Goal: Information Seeking & Learning: Find specific fact

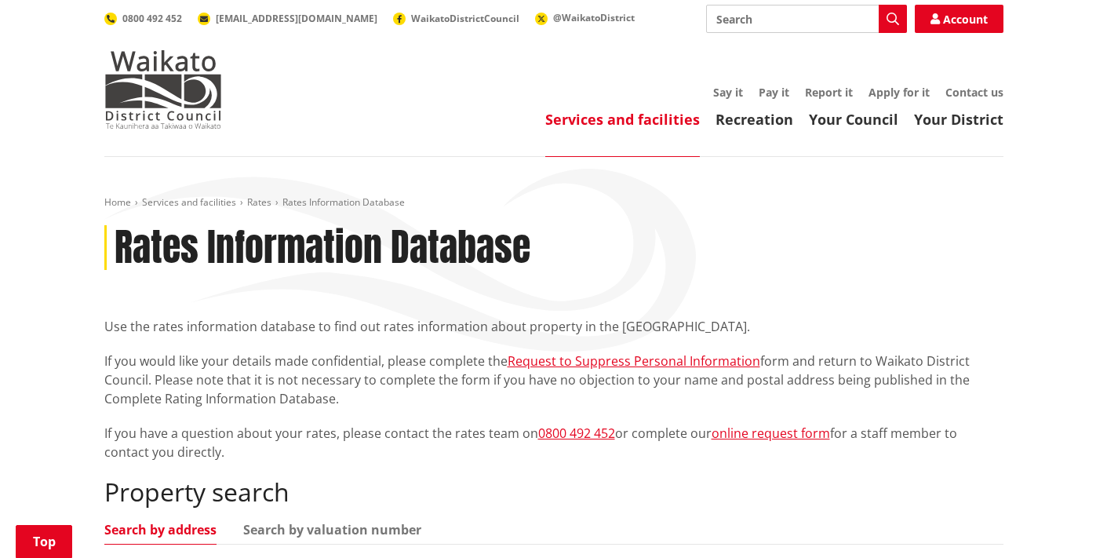
scroll to position [452, 0]
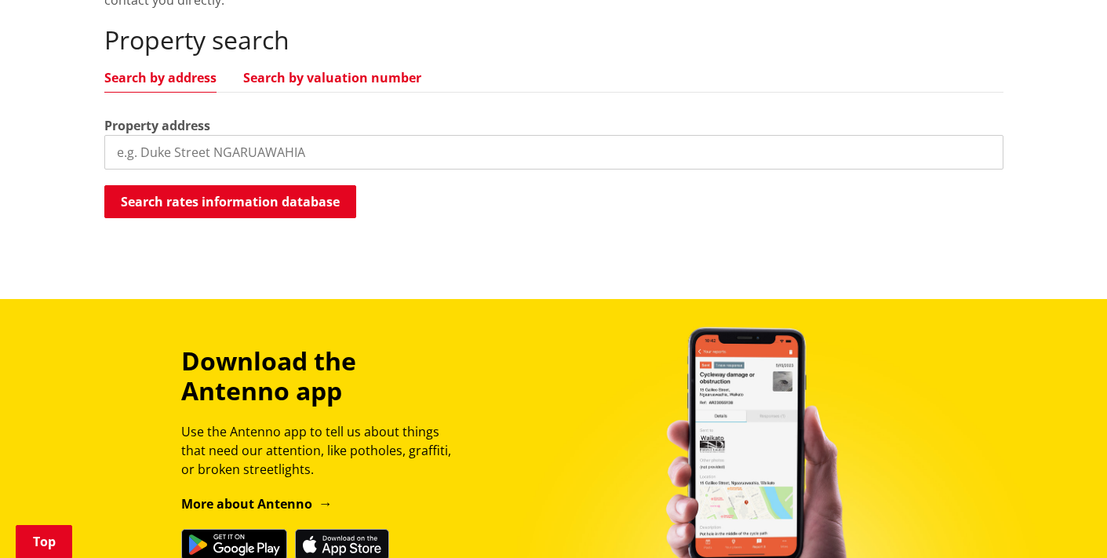
click at [336, 71] on link "Search by valuation number" at bounding box center [332, 77] width 178 height 13
click at [255, 154] on input "search" at bounding box center [553, 152] width 899 height 35
paste input "918435"
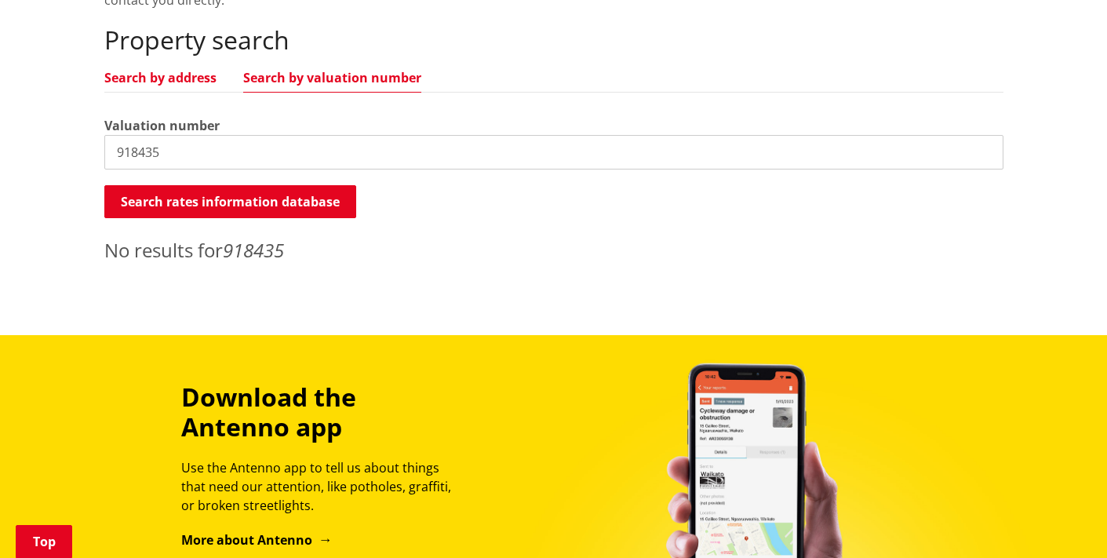
click at [180, 74] on link "Search by address" at bounding box center [160, 77] width 112 height 13
drag, startPoint x: 169, startPoint y: 153, endPoint x: 92, endPoint y: 151, distance: 76.9
click at [93, 151] on div "Home Services and facilities Rates Rates Information Database Rates Information…" at bounding box center [554, 8] width 922 height 528
type input "1"
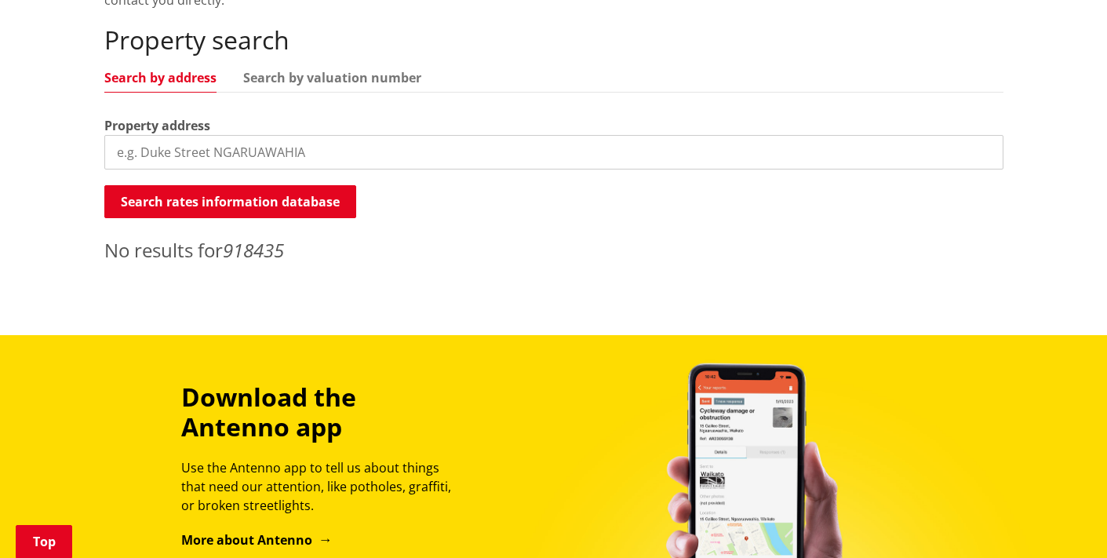
paste input "918435"
type input "918435"
click at [356, 137] on input "search" at bounding box center [553, 152] width 899 height 35
paste input "SA70A/746"
click at [365, 151] on input "SA70A/746" at bounding box center [553, 152] width 899 height 35
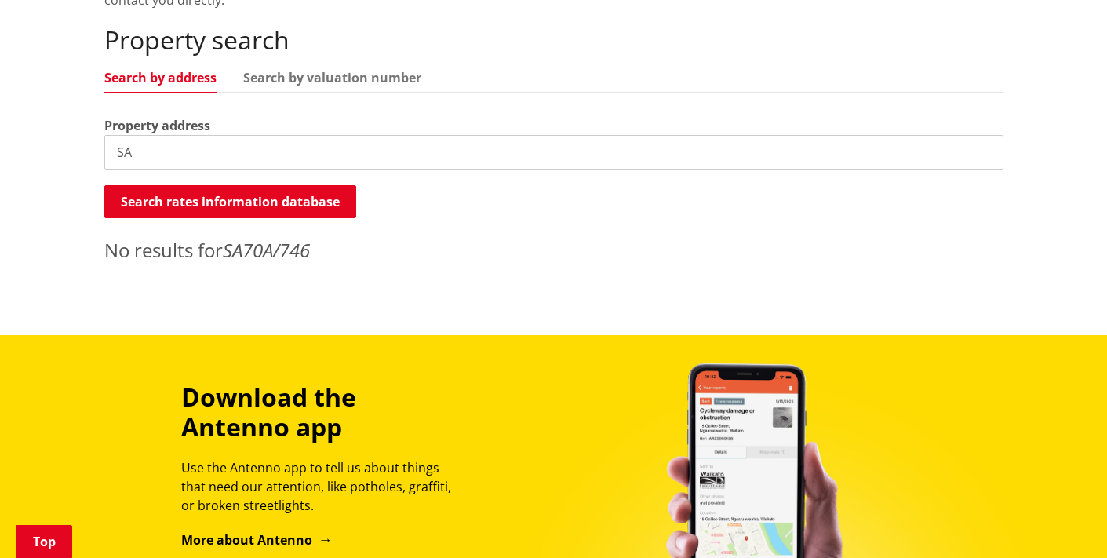
type input "S"
paste input "4390/70011"
type input "4390/70011"
click at [297, 67] on div "Property search Search by address Search by valuation number Property address 4…" at bounding box center [553, 144] width 899 height 238
click at [296, 79] on link "Search by valuation number" at bounding box center [332, 77] width 178 height 13
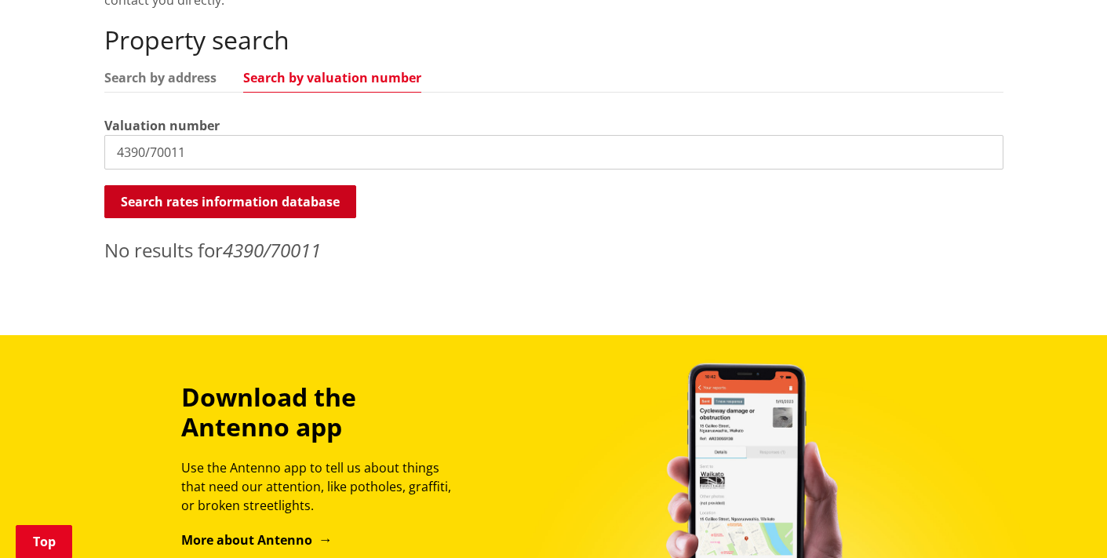
click at [239, 202] on button "Search rates information database" at bounding box center [230, 201] width 252 height 33
click at [121, 154] on input "4390/70011" at bounding box center [553, 152] width 899 height 35
drag, startPoint x: 198, startPoint y: 156, endPoint x: 59, endPoint y: 146, distance: 139.2
click at [59, 146] on div "Home Services and facilities Rates Rates Information Database Rates Information…" at bounding box center [553, 20] width 1107 height 630
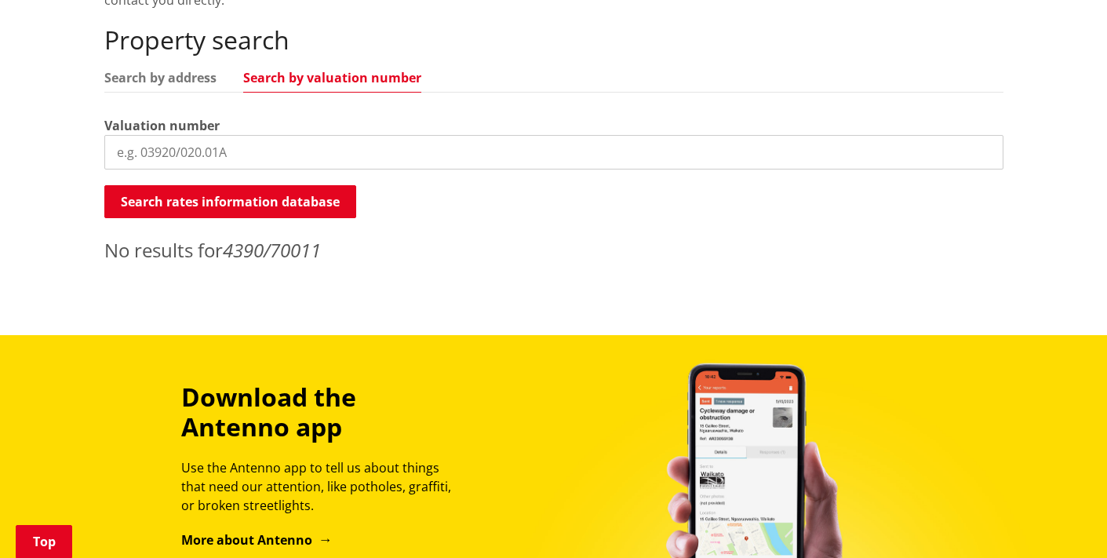
click at [240, 151] on input "search" at bounding box center [553, 152] width 899 height 35
paste input "10 Josephine Place, Te Kauwhata, Waik"
type input "10 Josephine Place, Te Kauwhata, Waikato"
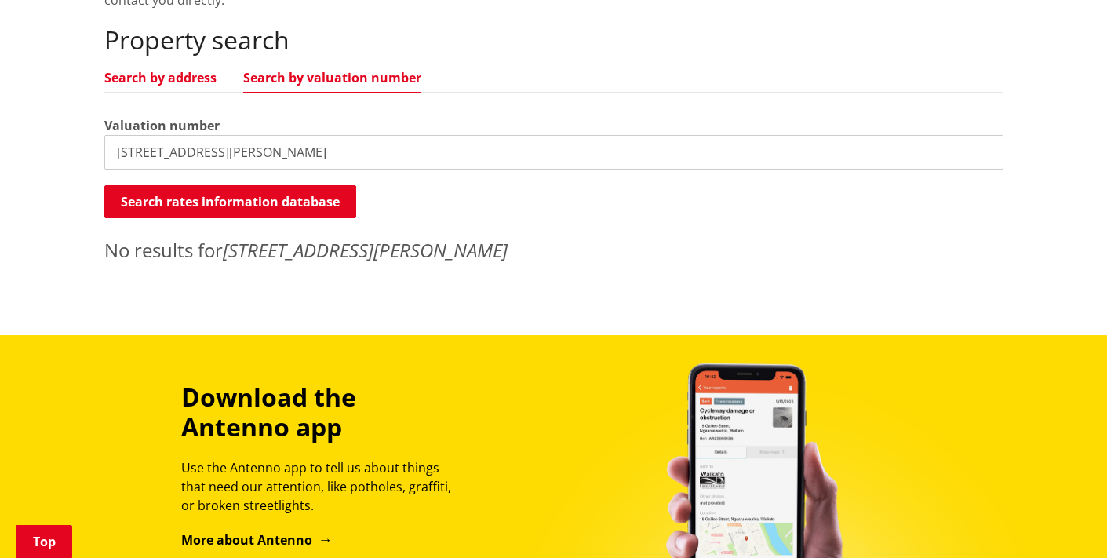
click at [162, 80] on link "Search by address" at bounding box center [160, 77] width 112 height 13
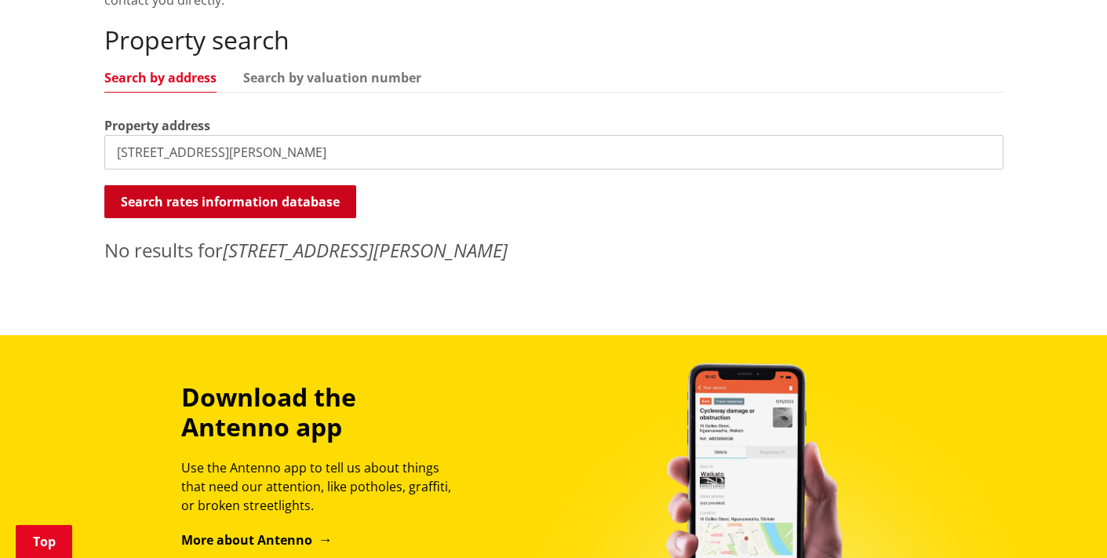
click at [186, 189] on button "Search rates information database" at bounding box center [230, 201] width 252 height 33
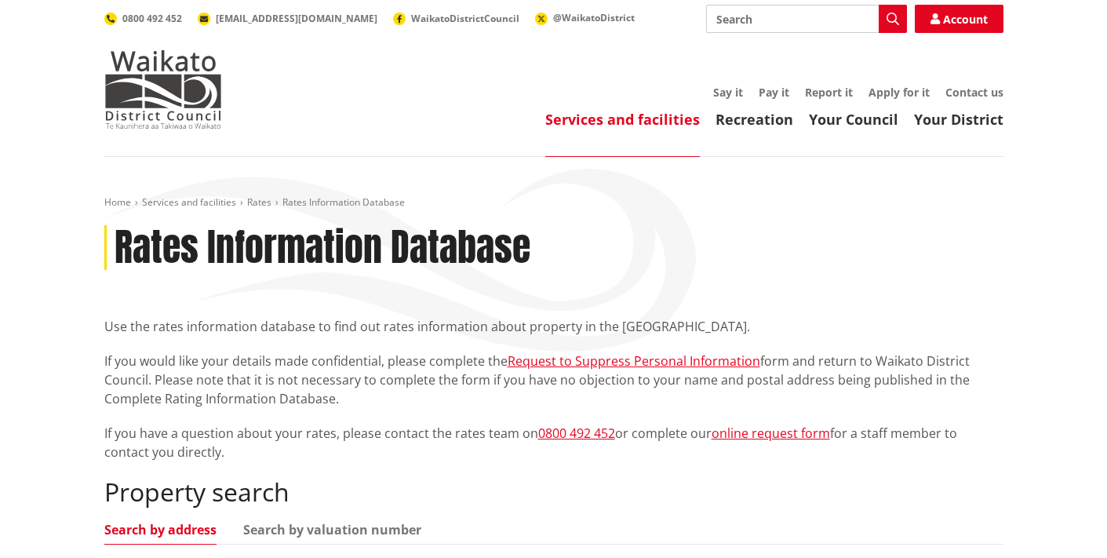
scroll to position [0, 0]
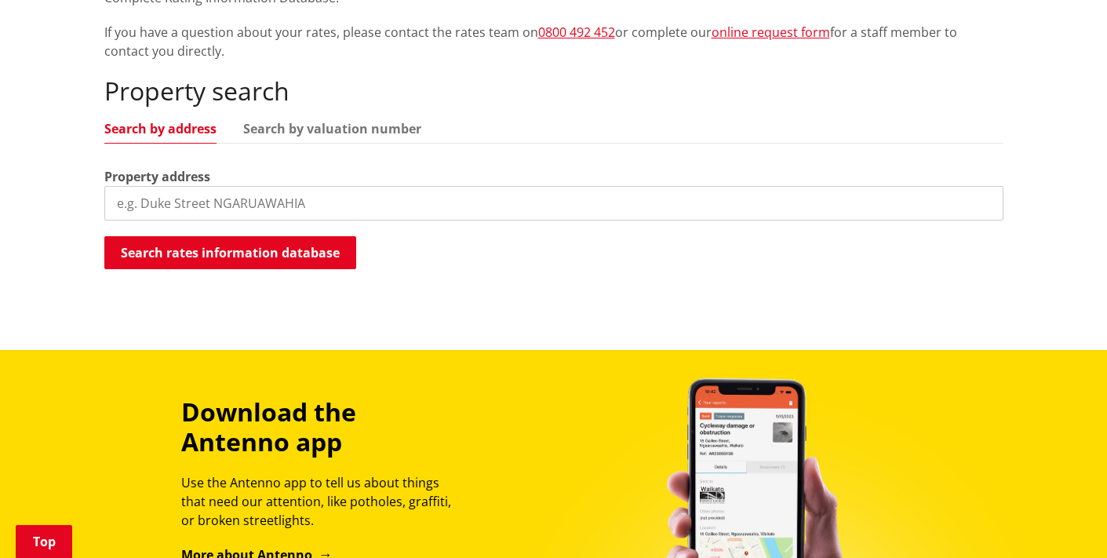
scroll to position [406, 0]
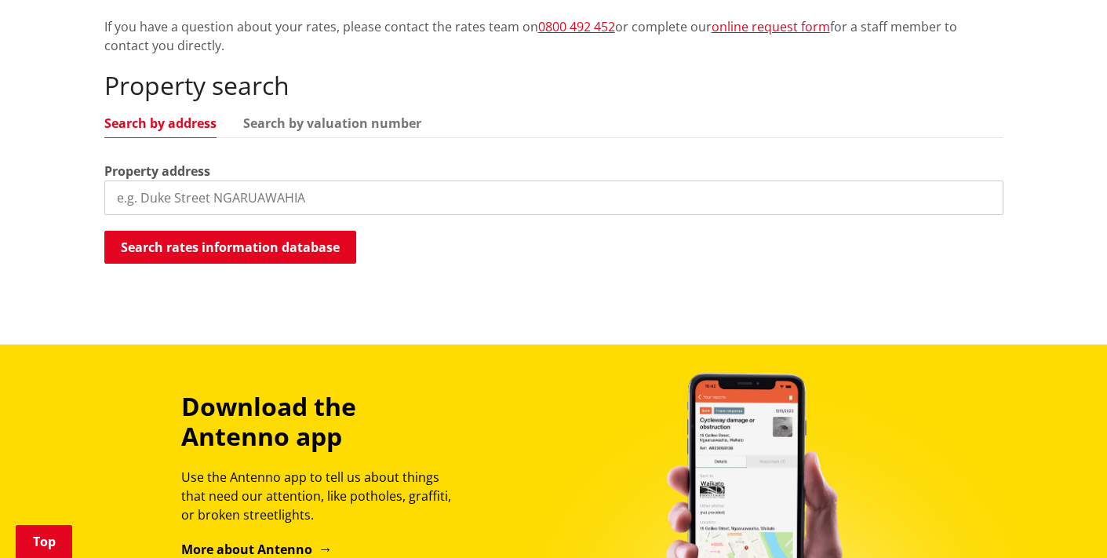
click at [205, 199] on input "search" at bounding box center [553, 197] width 899 height 35
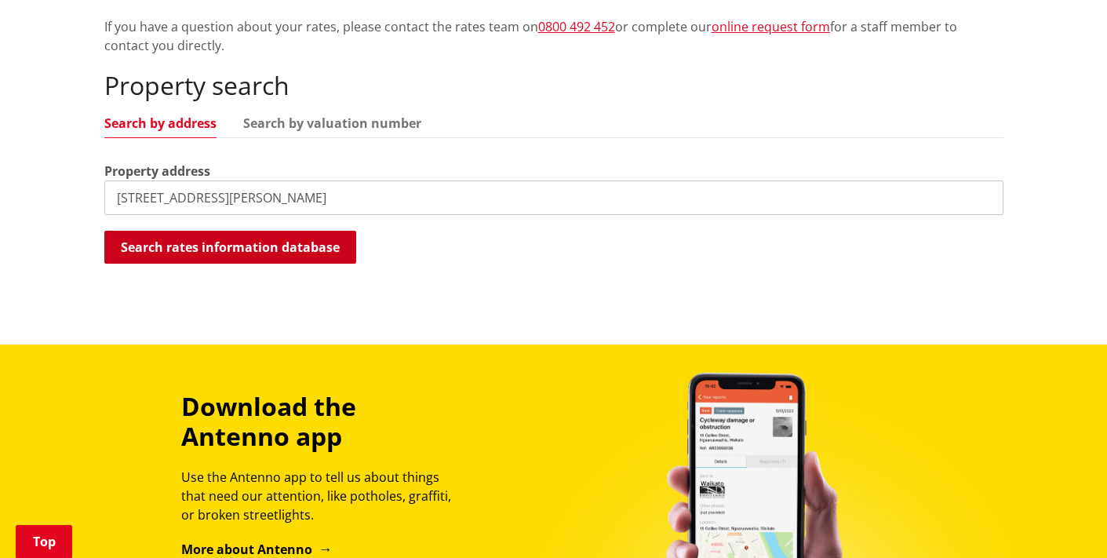
type input "10 Josephine place"
click at [191, 252] on button "Search rates information database" at bounding box center [230, 247] width 252 height 33
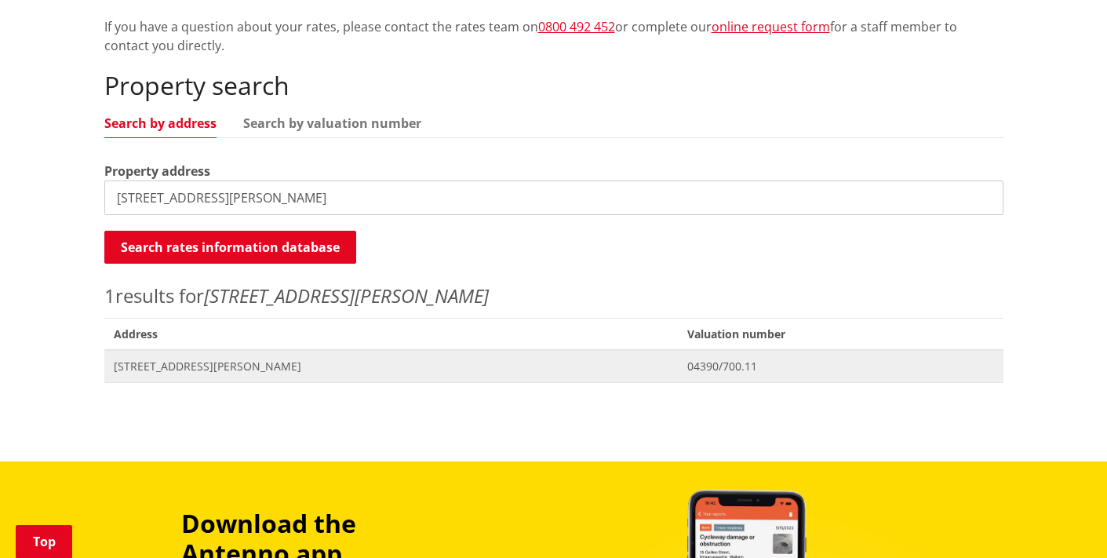
click at [245, 362] on span "[STREET_ADDRESS][PERSON_NAME]" at bounding box center [391, 366] width 555 height 16
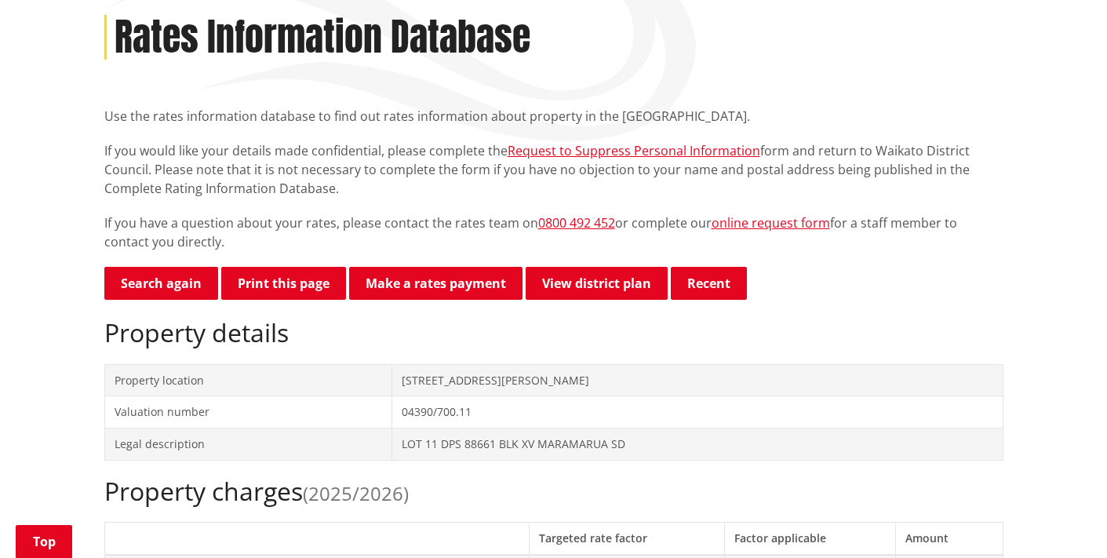
scroll to position [213, 0]
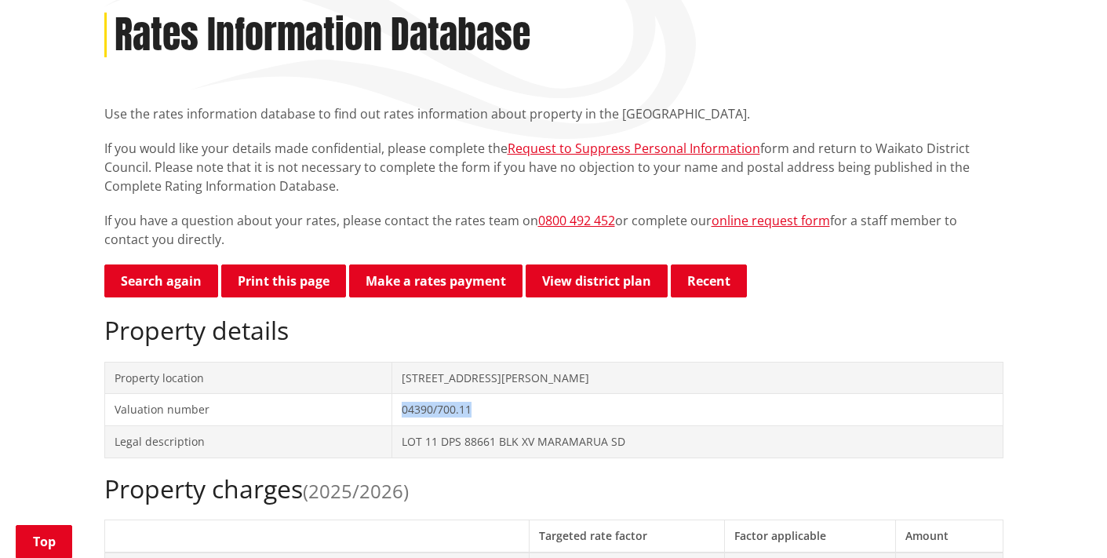
drag, startPoint x: 472, startPoint y: 409, endPoint x: 397, endPoint y: 405, distance: 75.4
click at [397, 405] on td "04390/700.11" at bounding box center [697, 410] width 610 height 32
copy td "04390/700.11"
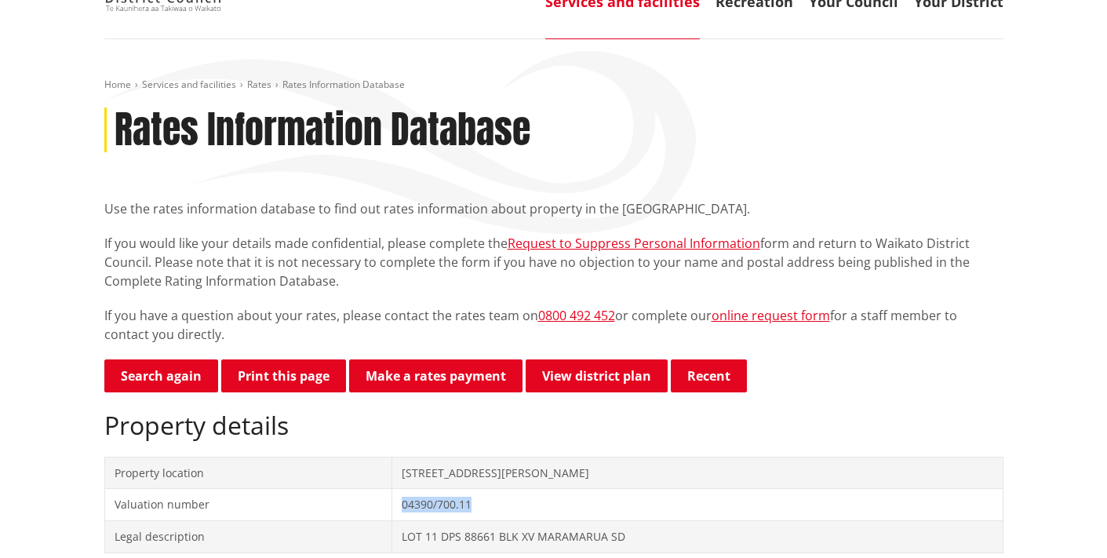
scroll to position [120, 0]
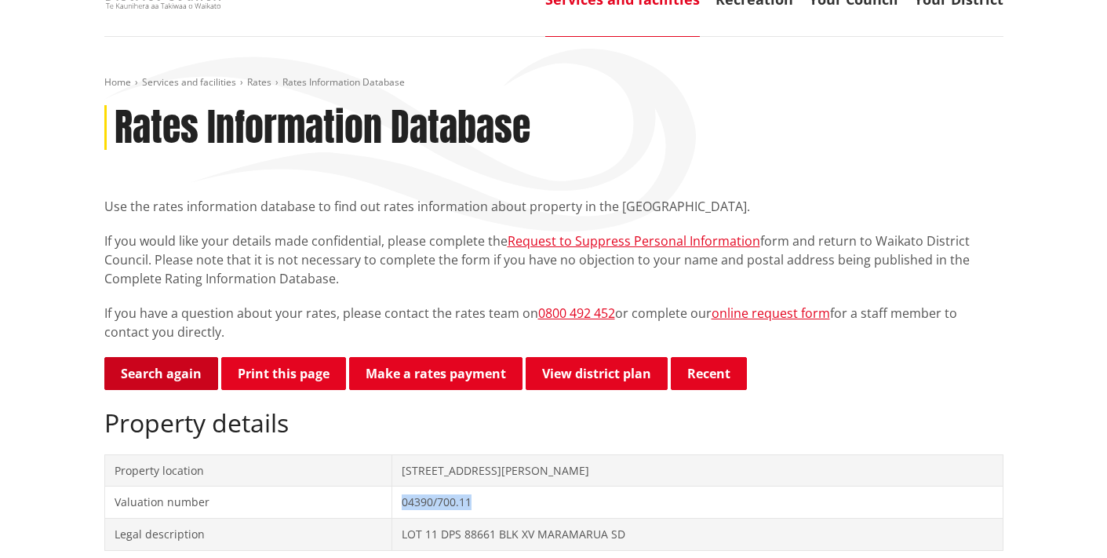
click at [154, 370] on link "Search again" at bounding box center [161, 373] width 114 height 33
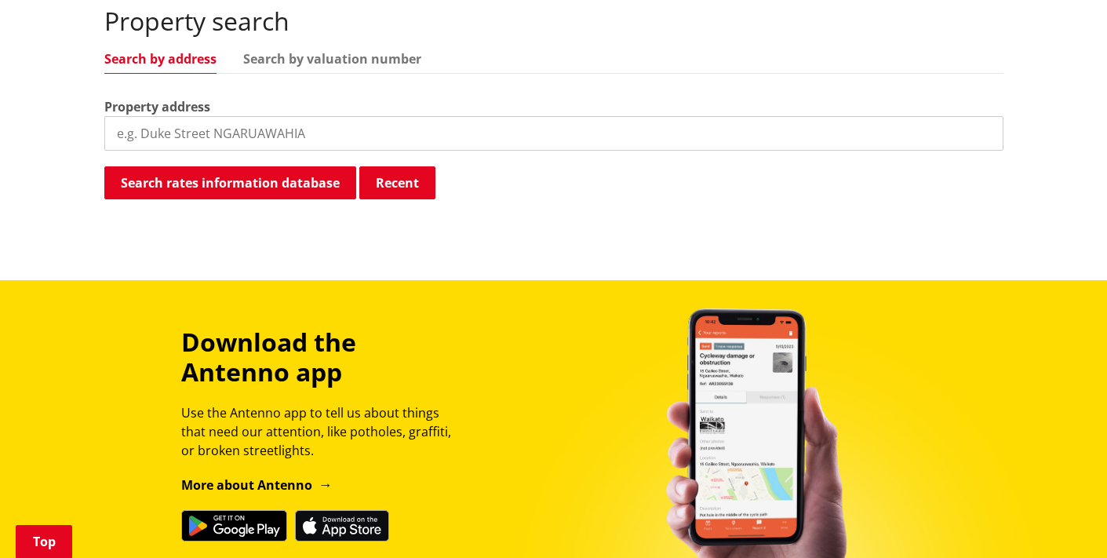
scroll to position [485, 0]
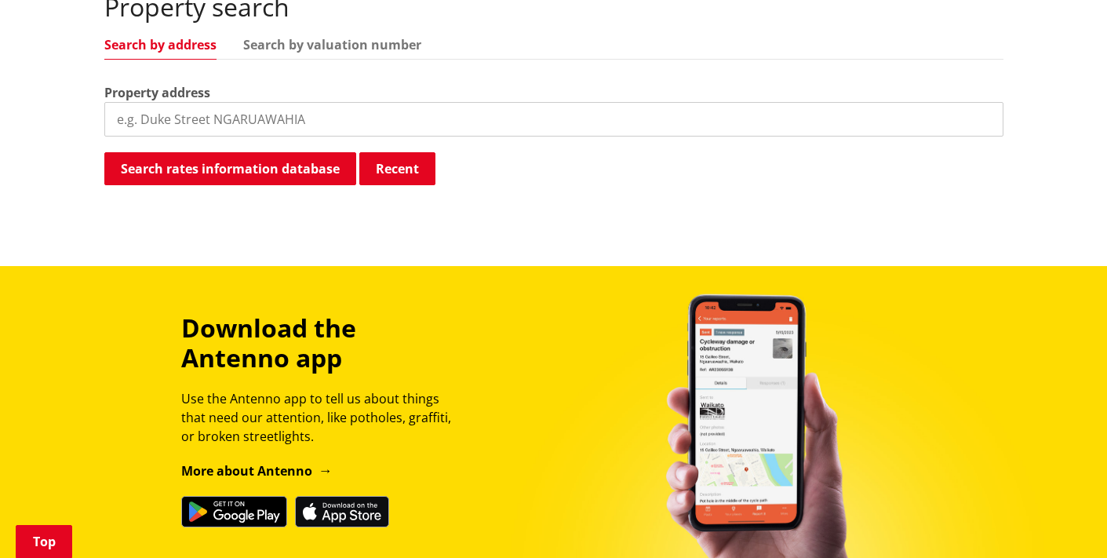
click at [221, 125] on input "search" at bounding box center [553, 119] width 899 height 35
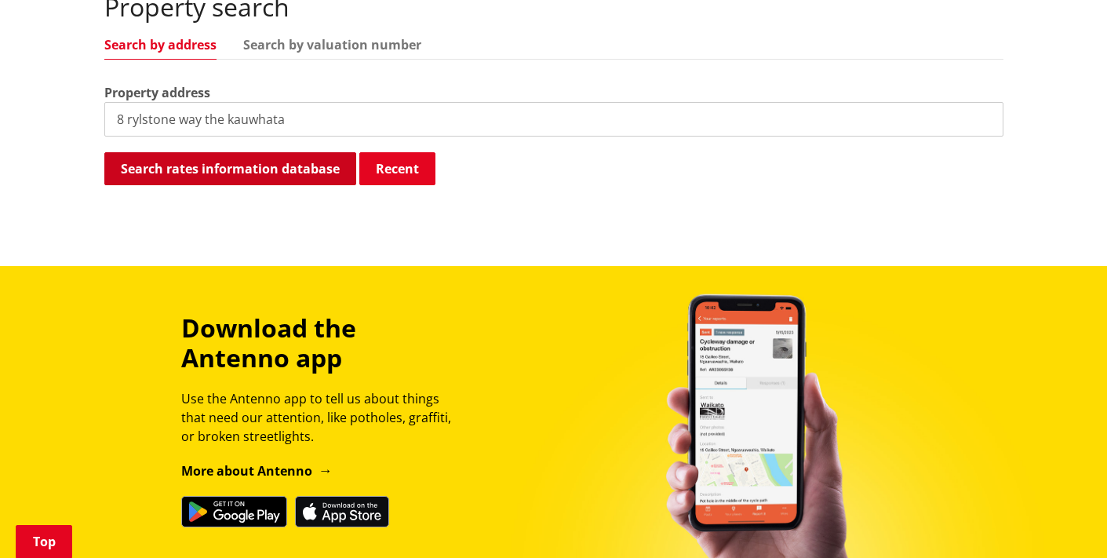
type input "8 rylstone way the kauwhata"
click at [274, 166] on button "Search rates information database" at bounding box center [230, 168] width 252 height 33
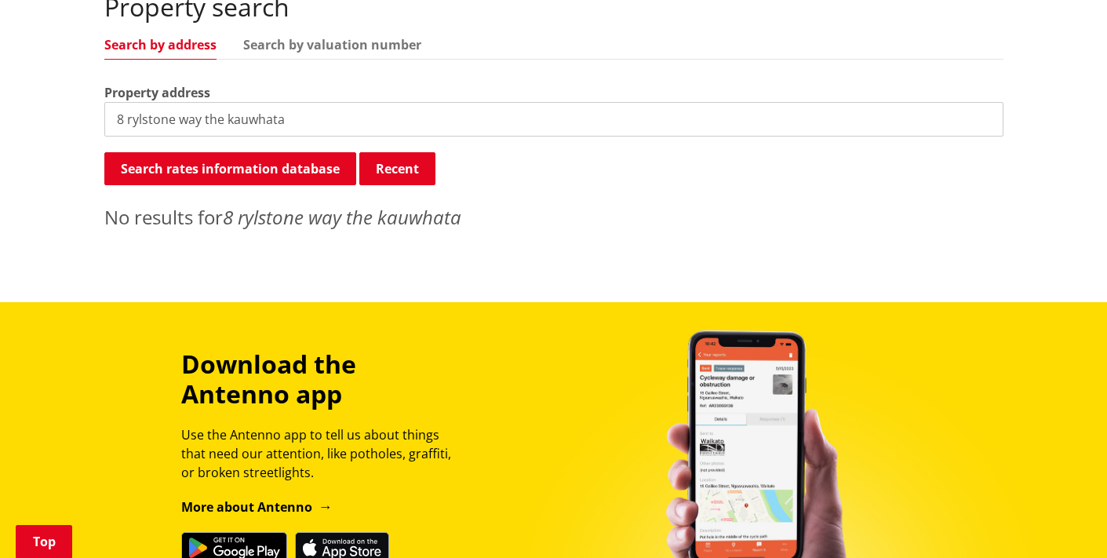
click at [395, 122] on input "8 rylstone way the kauwhata" at bounding box center [553, 119] width 899 height 35
drag, startPoint x: 395, startPoint y: 122, endPoint x: 152, endPoint y: 111, distance: 243.4
click at [152, 111] on input "8 rylstone way the kauwhata" at bounding box center [553, 119] width 899 height 35
click at [347, 104] on input "8 rylstone way the kauwhata" at bounding box center [553, 119] width 899 height 35
drag, startPoint x: 308, startPoint y: 122, endPoint x: 67, endPoint y: 109, distance: 241.9
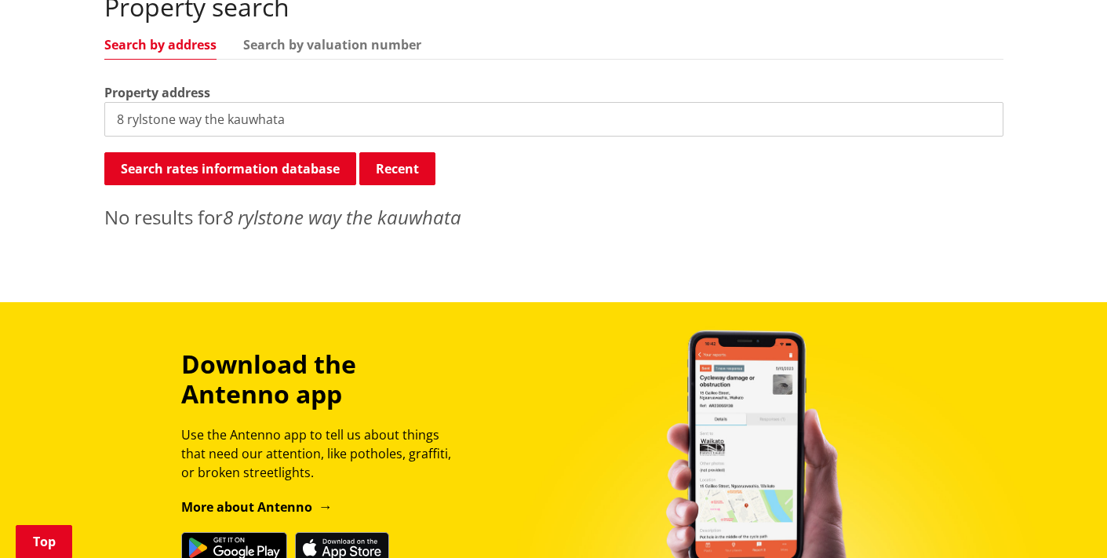
paste input "8 Rylstone Way, Te Kauwhata, Waikato, Waikato"
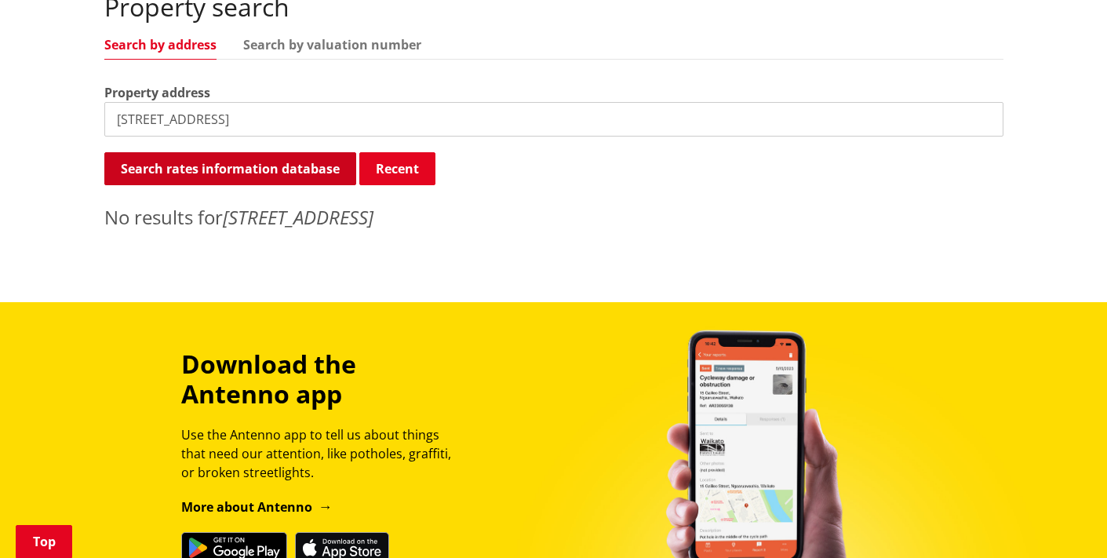
click at [230, 161] on button "Search rates information database" at bounding box center [230, 168] width 252 height 33
click at [211, 122] on input "8 Rylstone Way, Te Kauwhata, Waikato, Waikato" at bounding box center [553, 119] width 899 height 35
drag, startPoint x: 407, startPoint y: 121, endPoint x: 335, endPoint y: 115, distance: 72.4
click at [335, 115] on input "8 Rylstone Way Te Kauwhata, Waikato, Waikato" at bounding box center [553, 119] width 899 height 35
click at [287, 118] on input "8 Rylstone Way Te Kauwhata, Waikato" at bounding box center [553, 119] width 899 height 35
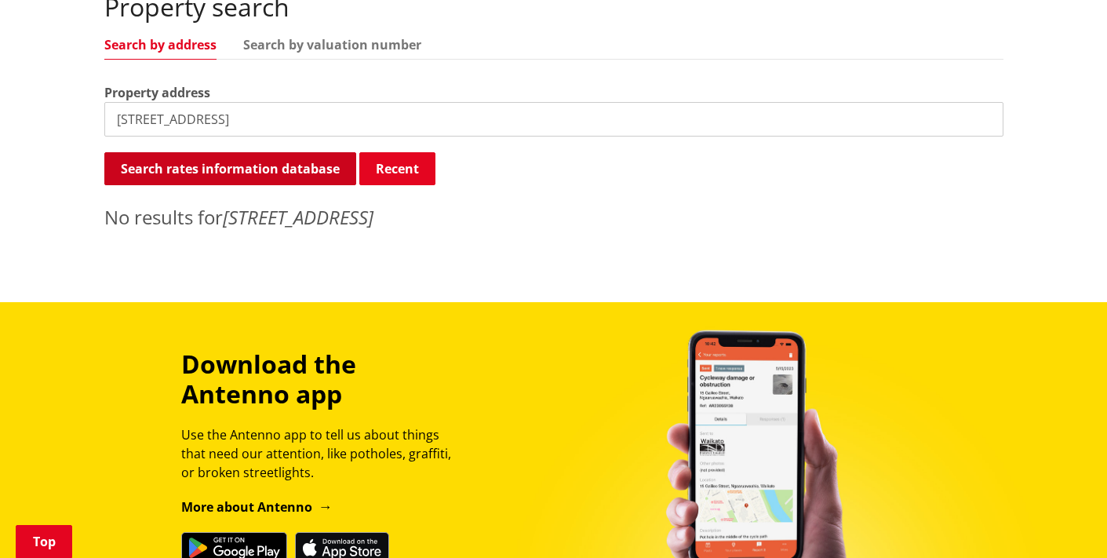
click at [267, 169] on button "Search rates information database" at bounding box center [230, 168] width 252 height 33
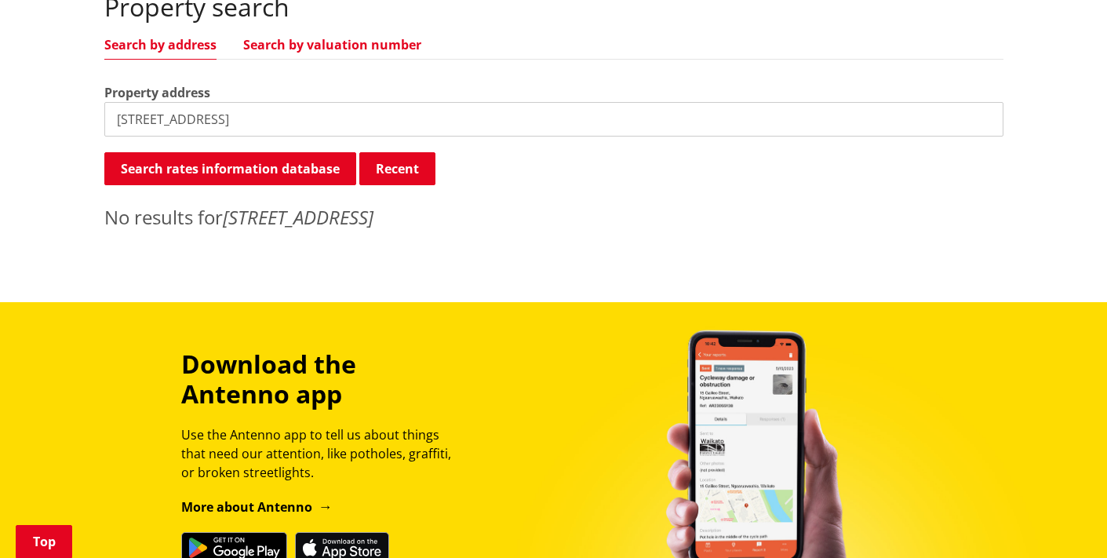
click at [318, 38] on link "Search by valuation number" at bounding box center [332, 44] width 178 height 13
drag, startPoint x: 318, startPoint y: 125, endPoint x: -4, endPoint y: 130, distance: 321.6
click at [0, 130] on html "Skip to content Toggle search Toggle navigation Services and facilities Recreat…" at bounding box center [553, 254] width 1107 height 1478
type input "8"
paste input "4390/72264"
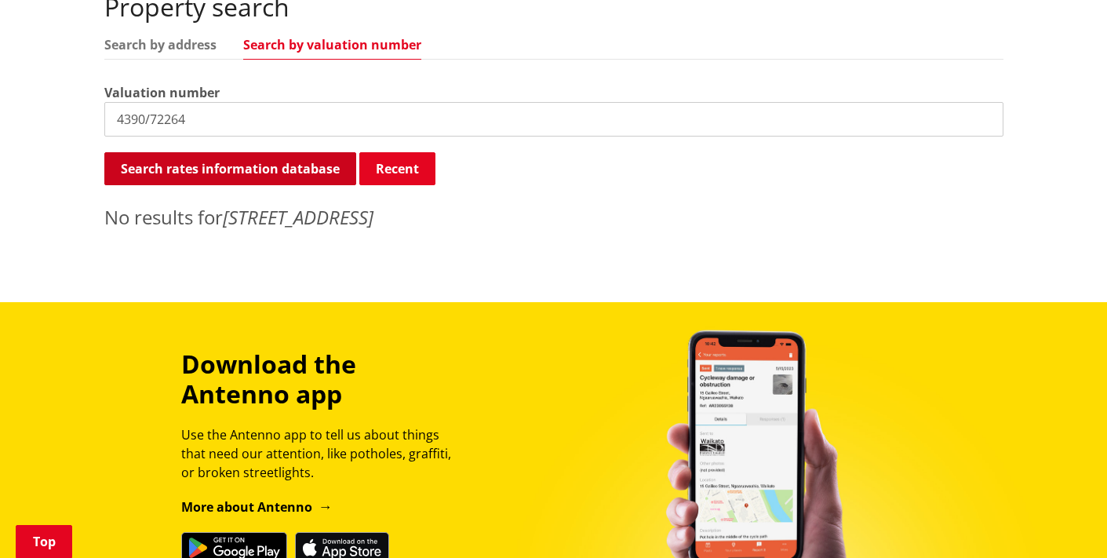
click at [158, 169] on button "Search rates information database" at bounding box center [230, 168] width 252 height 33
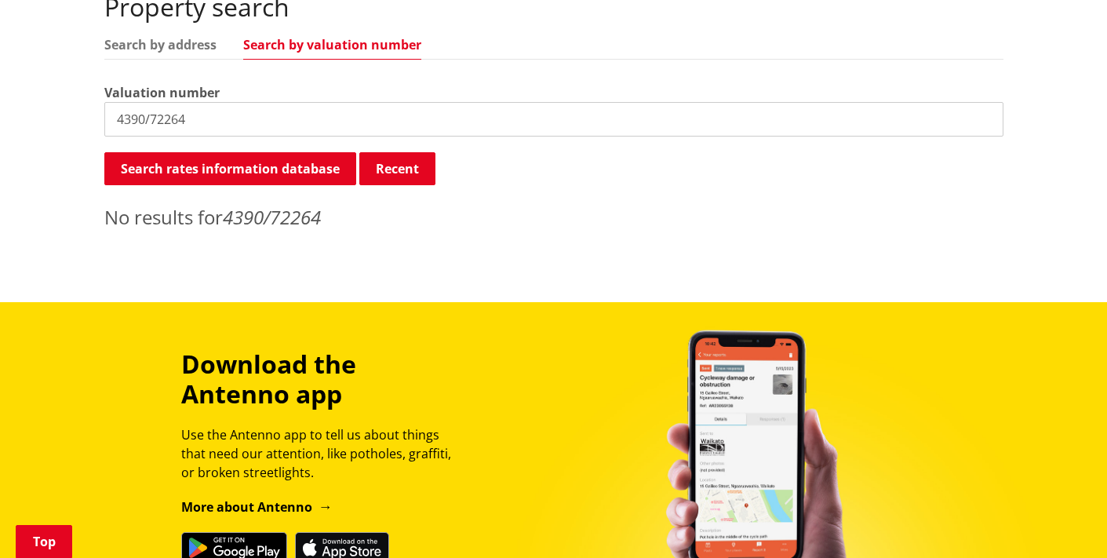
click at [153, 121] on input "4390/72264" at bounding box center [553, 119] width 899 height 35
type input "439072264"
click at [192, 158] on button "Search rates information database" at bounding box center [230, 168] width 252 height 33
click at [194, 42] on link "Search by address" at bounding box center [160, 44] width 112 height 13
drag, startPoint x: 194, startPoint y: 118, endPoint x: 68, endPoint y: 111, distance: 126.5
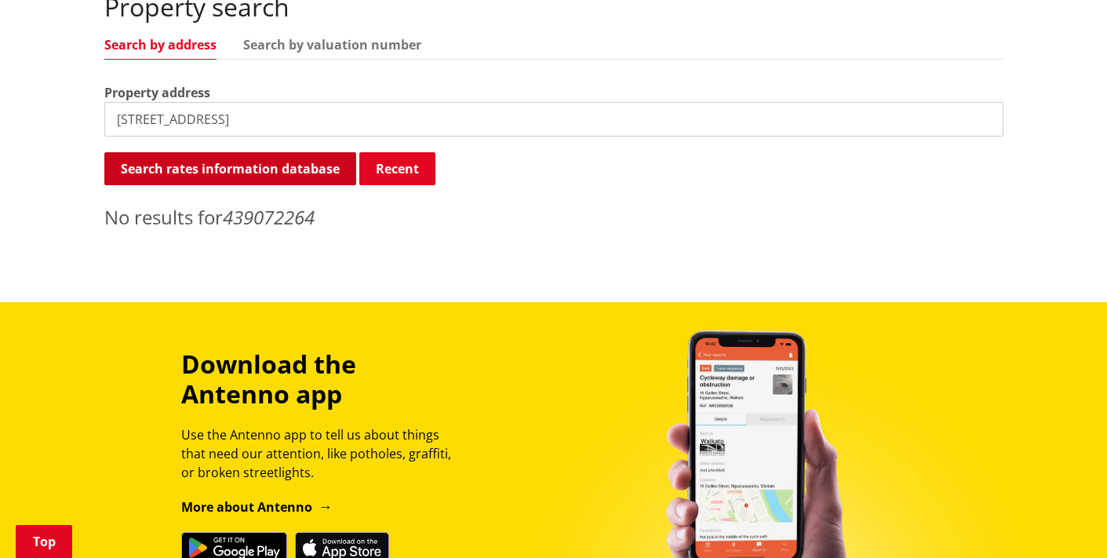
type input "8 rylstone way"
click at [194, 172] on button "Search rates information database" at bounding box center [230, 168] width 252 height 33
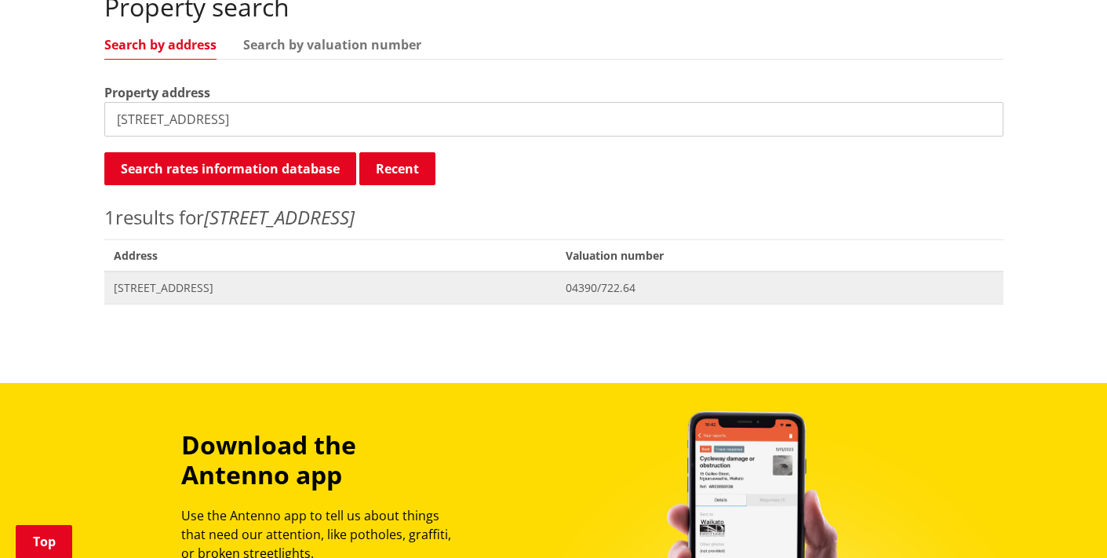
click at [195, 285] on span "[STREET_ADDRESS]" at bounding box center [331, 288] width 434 height 16
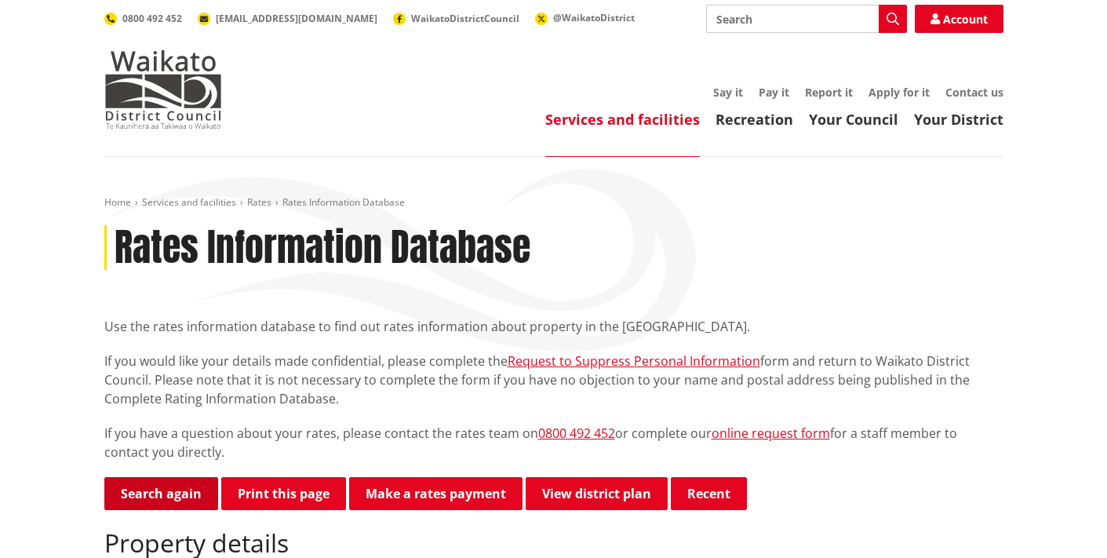
click at [175, 492] on link "Search again" at bounding box center [161, 493] width 114 height 33
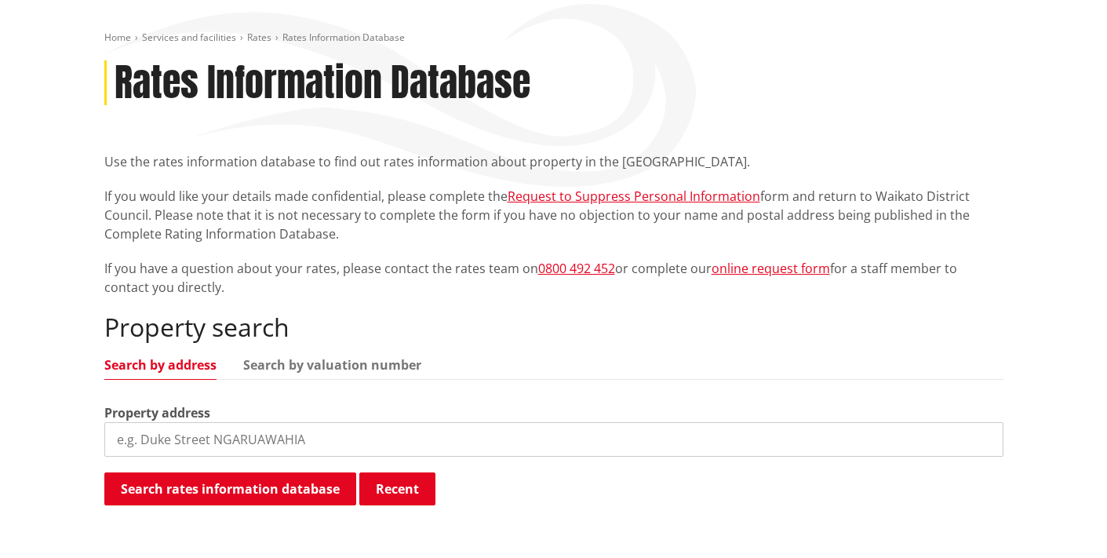
scroll to position [165, 0]
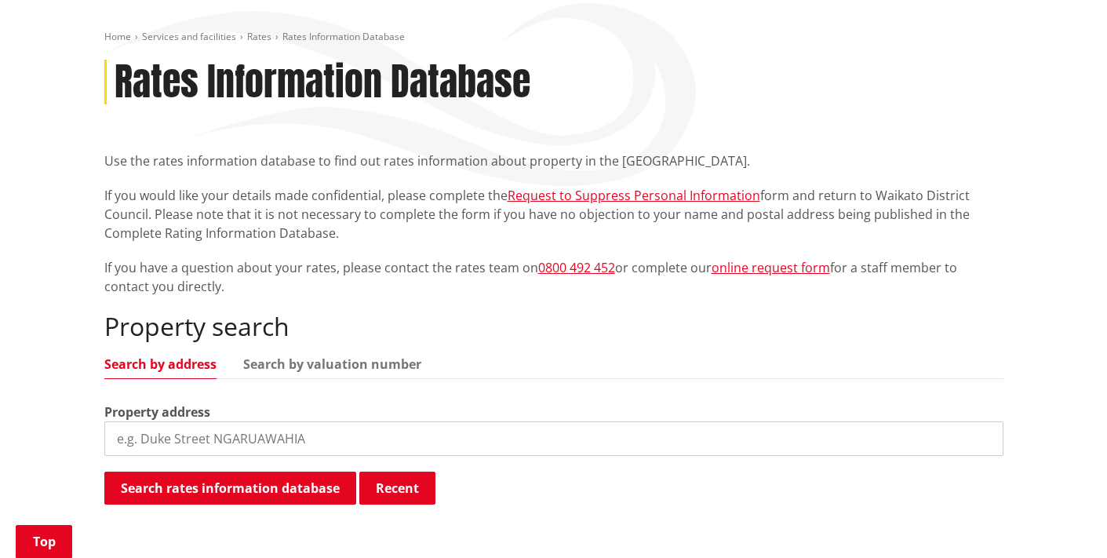
click at [252, 439] on input "search" at bounding box center [553, 438] width 899 height 35
drag, startPoint x: 290, startPoint y: 437, endPoint x: 72, endPoint y: 431, distance: 218.1
click at [72, 431] on div "Home Services and facilities Rates Rates Information Database Rates Information…" at bounding box center [553, 306] width 1107 height 630
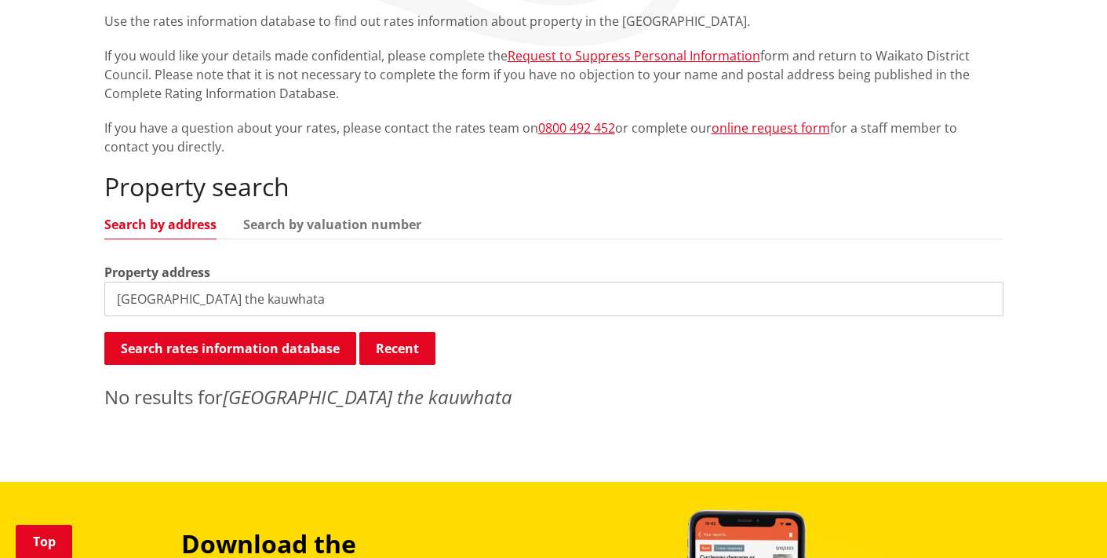
scroll to position [300, 0]
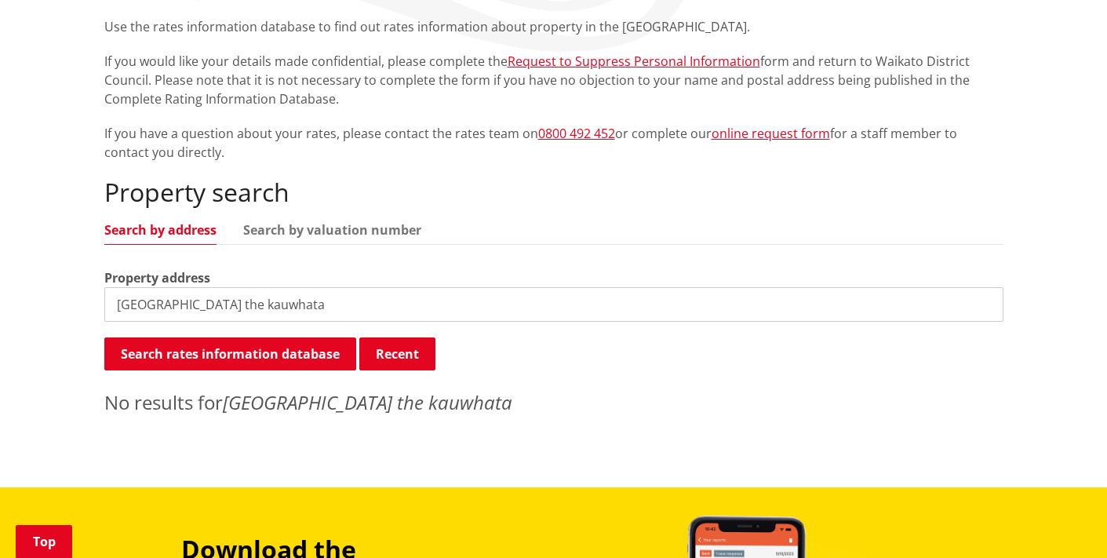
click at [214, 304] on input "28 roto street the kauwhata" at bounding box center [553, 304] width 899 height 35
type input "28 roto street te kauwhata"
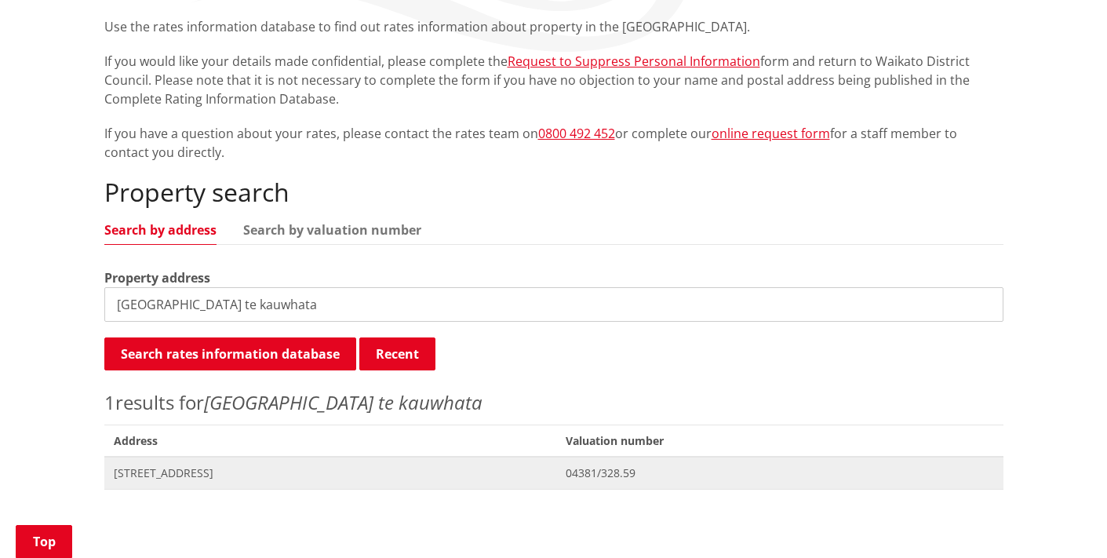
click at [231, 475] on span "[STREET_ADDRESS]" at bounding box center [331, 473] width 434 height 16
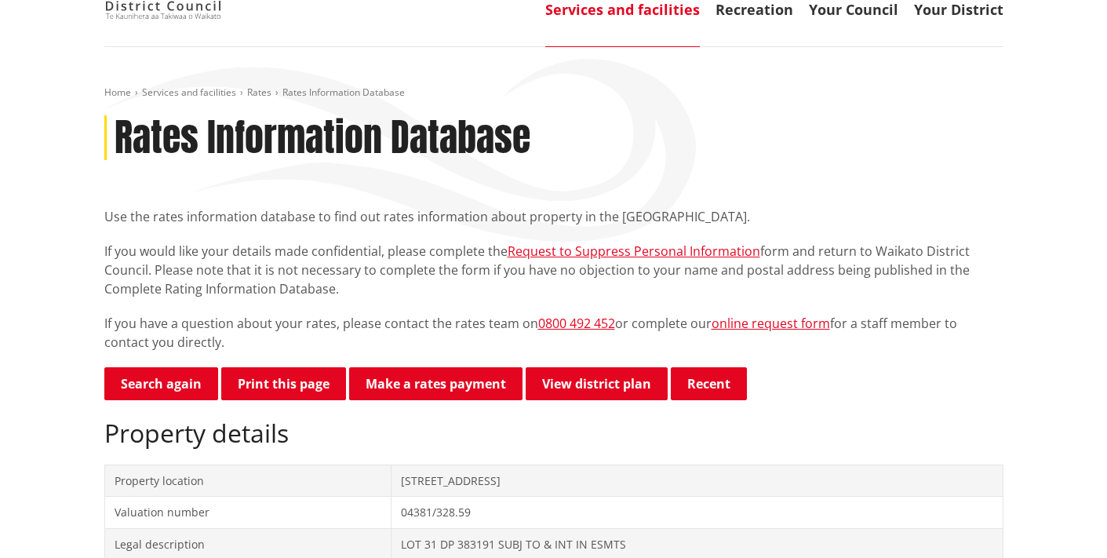
scroll to position [170, 0]
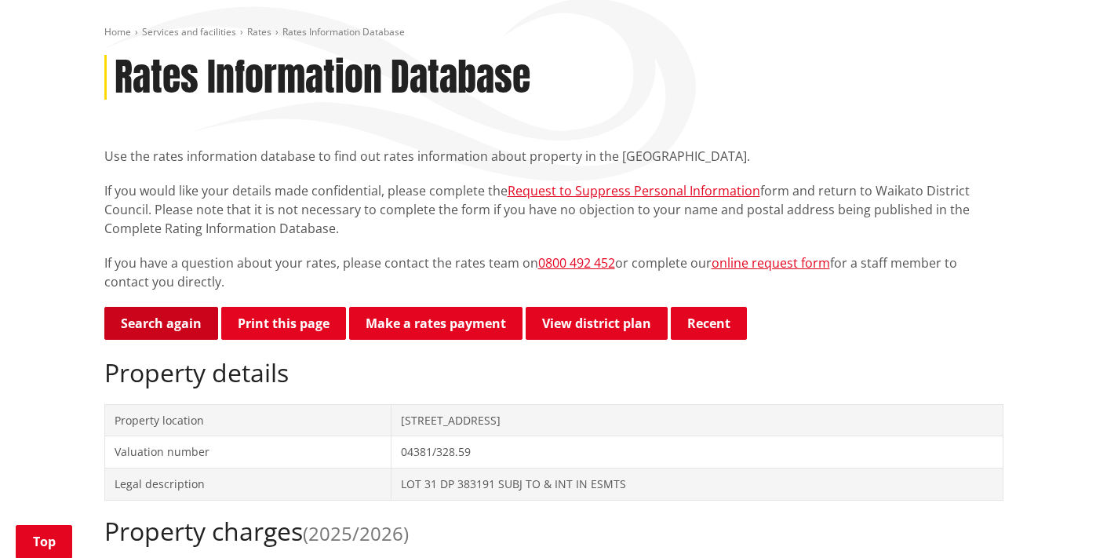
click at [155, 321] on link "Search again" at bounding box center [161, 323] width 114 height 33
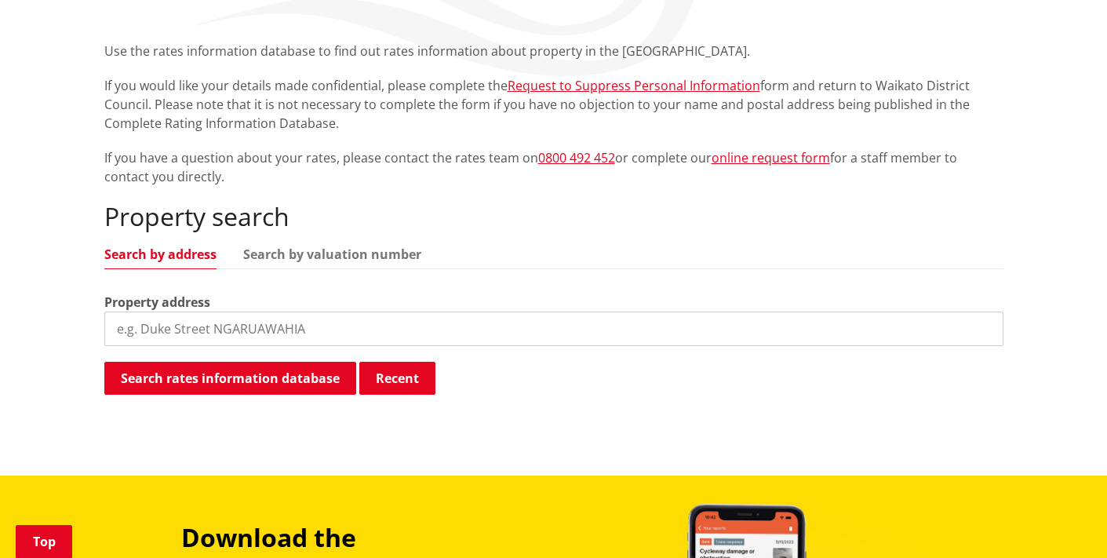
scroll to position [288, 0]
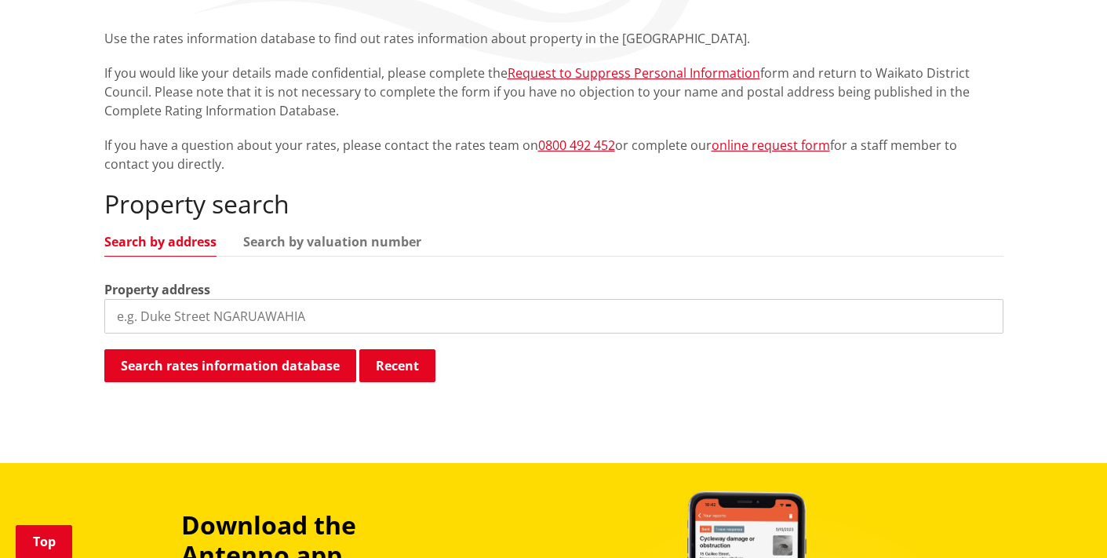
click at [161, 317] on input "search" at bounding box center [553, 316] width 899 height 35
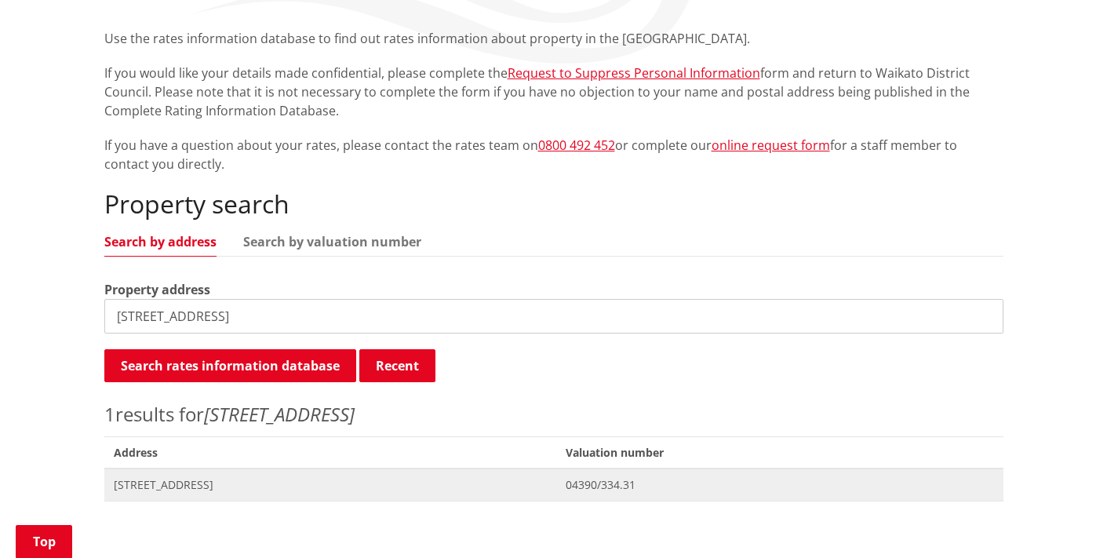
type input "17 bittern road te Kauwhata"
click at [205, 478] on span "[STREET_ADDRESS]" at bounding box center [331, 485] width 434 height 16
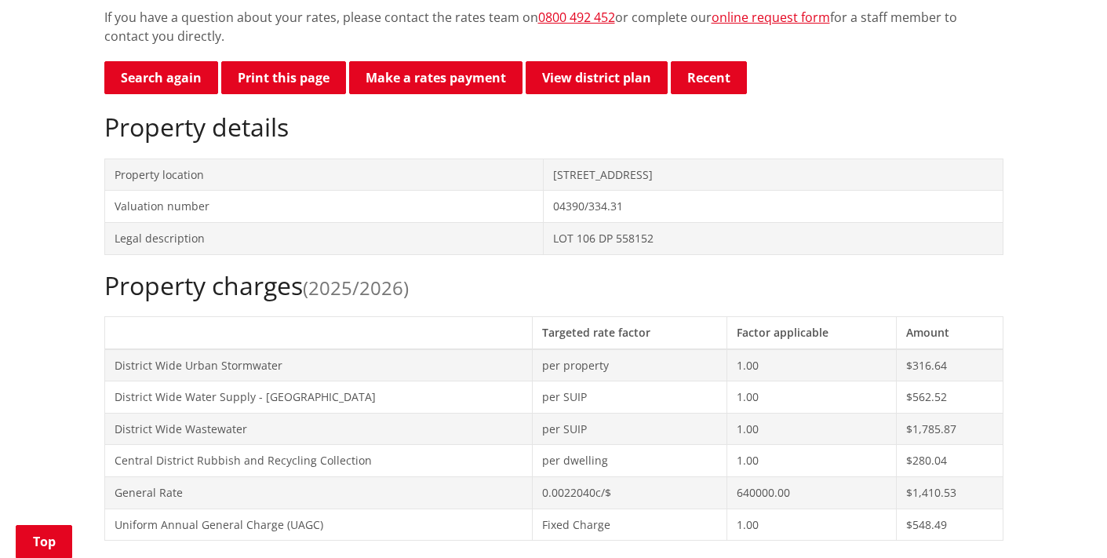
scroll to position [536, 0]
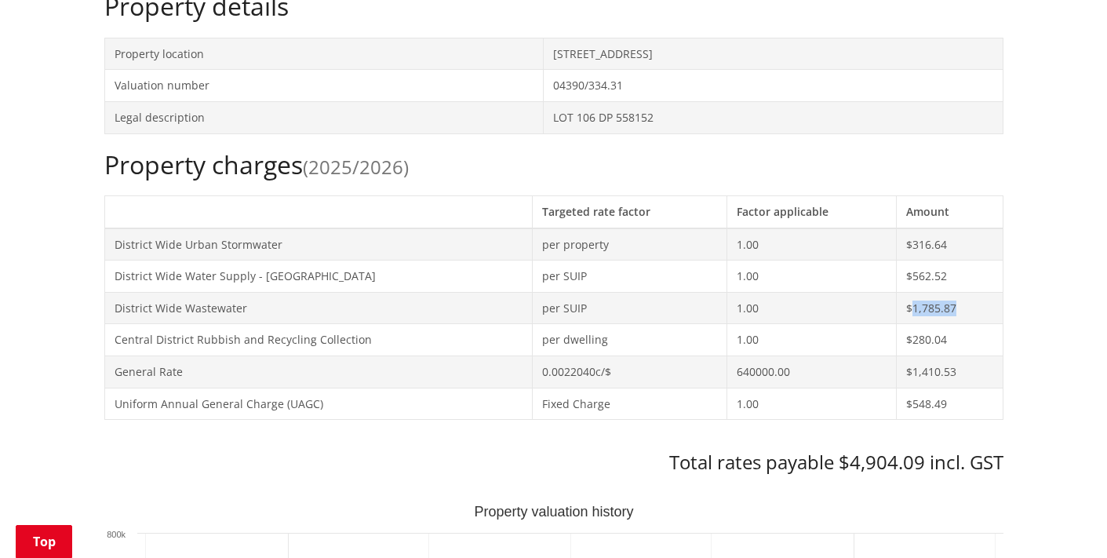
drag, startPoint x: 961, startPoint y: 304, endPoint x: 907, endPoint y: 307, distance: 54.2
click at [907, 307] on td "$1,785.87" at bounding box center [949, 308] width 107 height 32
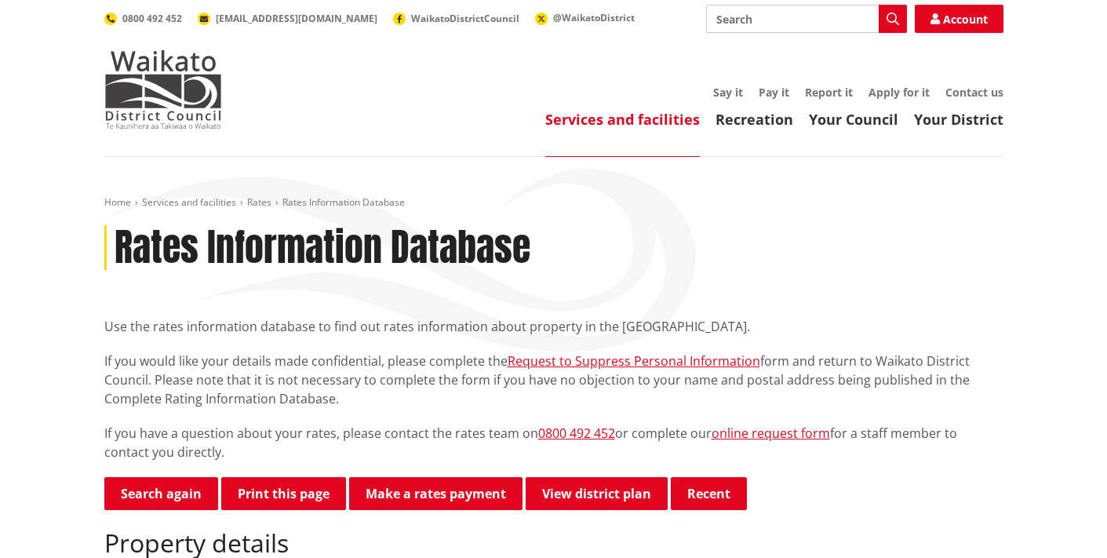
scroll to position [0, 0]
click at [261, 204] on link "Rates" at bounding box center [259, 201] width 24 height 13
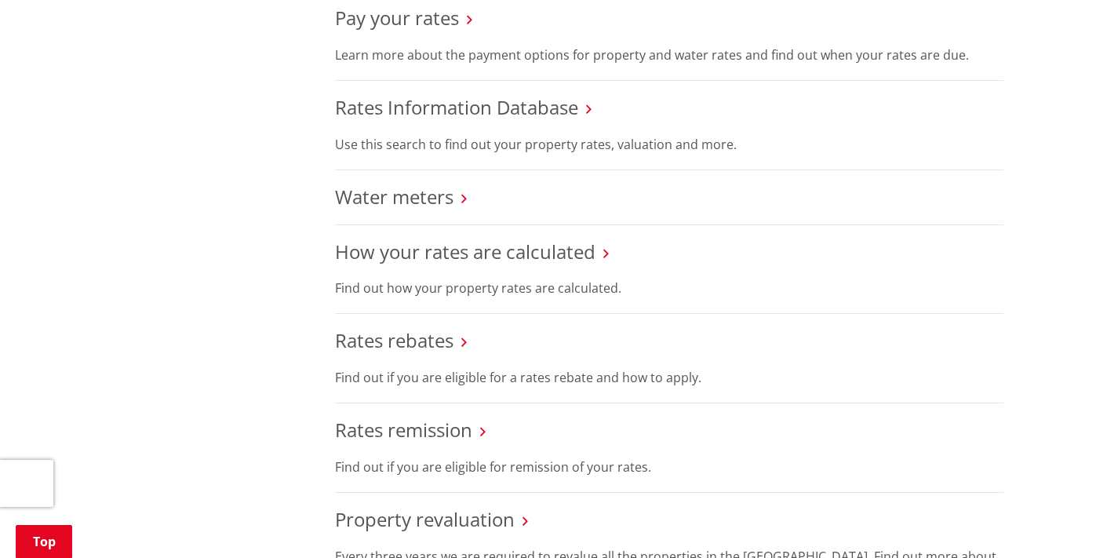
scroll to position [662, 0]
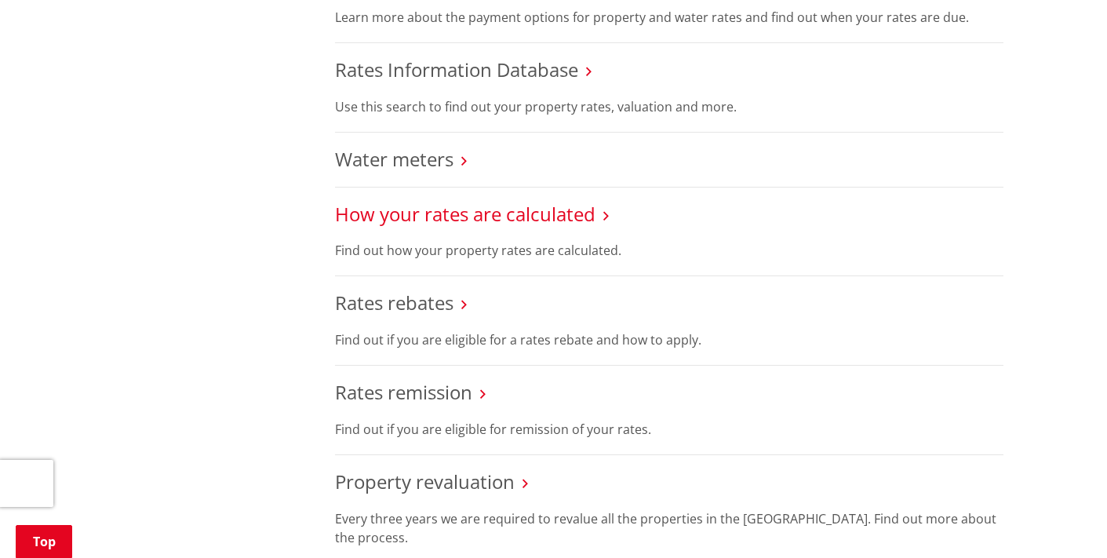
click at [449, 211] on link "How your rates are calculated" at bounding box center [465, 214] width 260 height 26
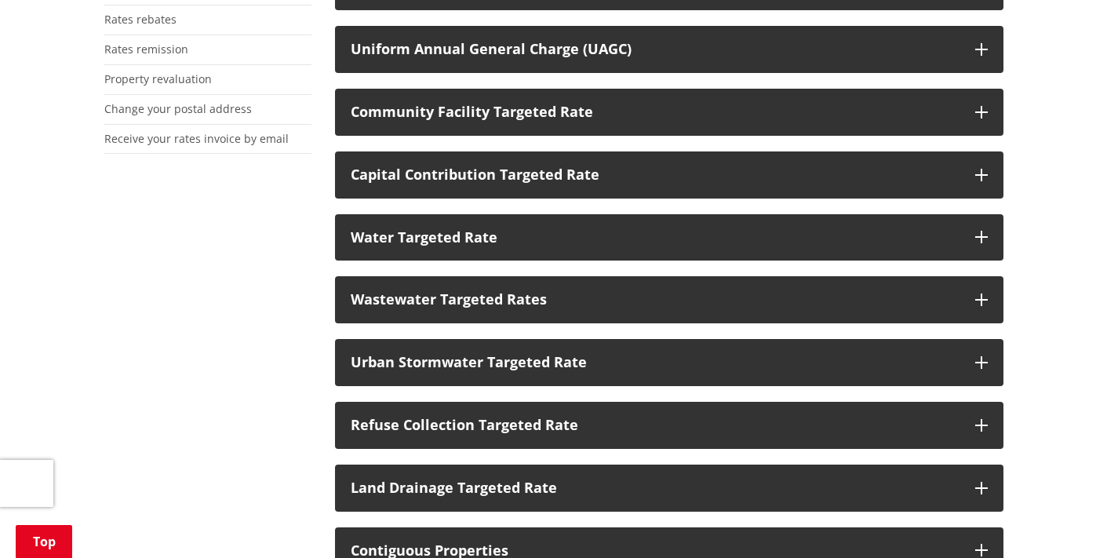
scroll to position [462, 0]
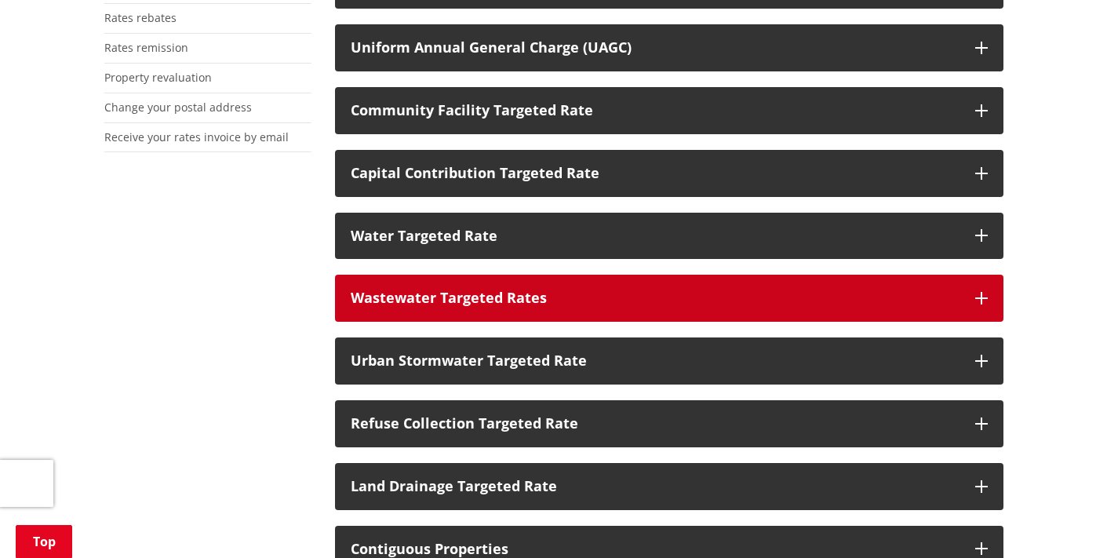
click at [963, 293] on button "Wastewater Targeted Rates" at bounding box center [669, 297] width 668 height 47
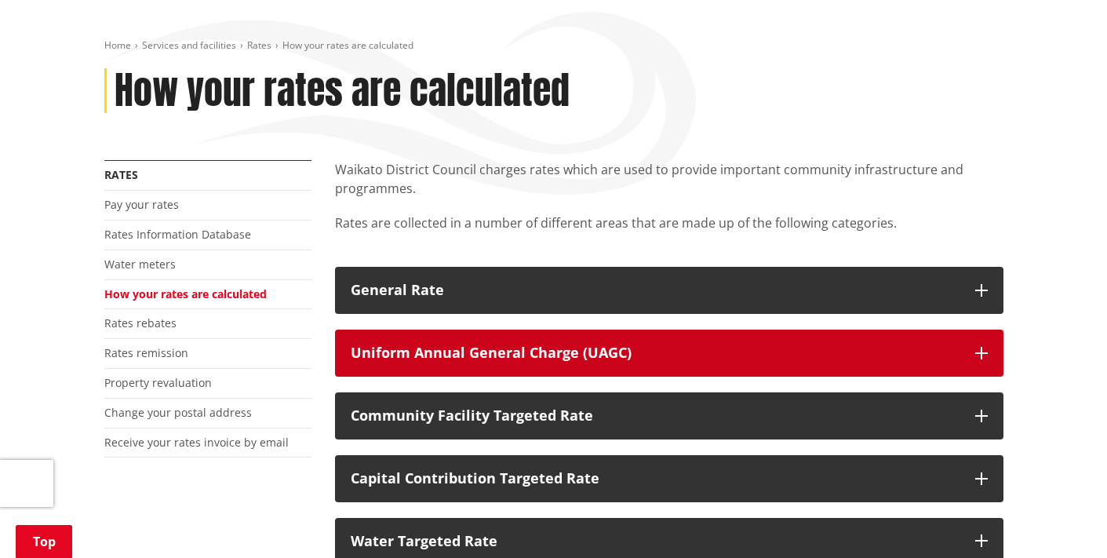
scroll to position [172, 0]
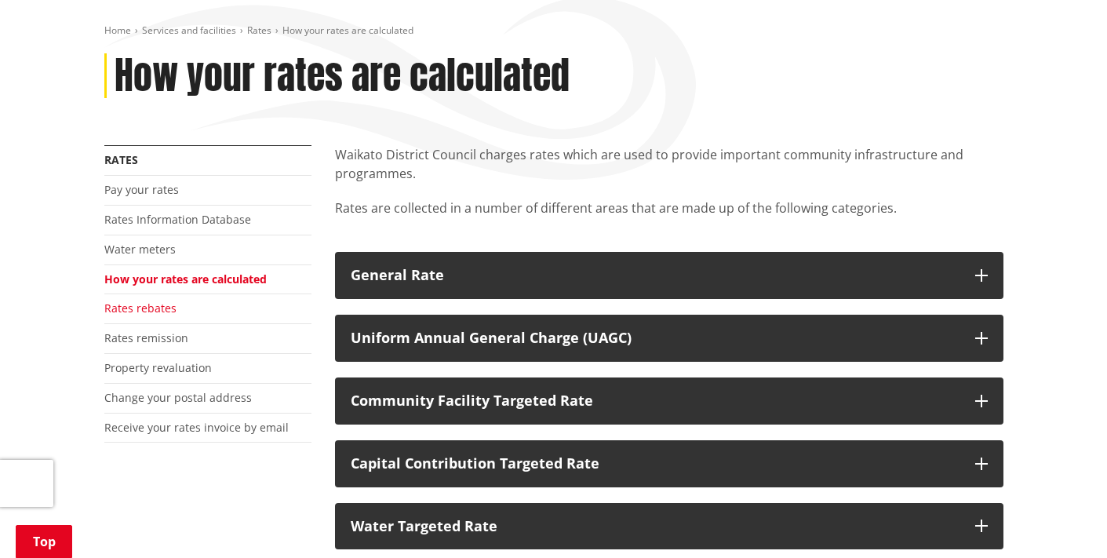
click at [154, 304] on link "Rates rebates" at bounding box center [140, 307] width 72 height 15
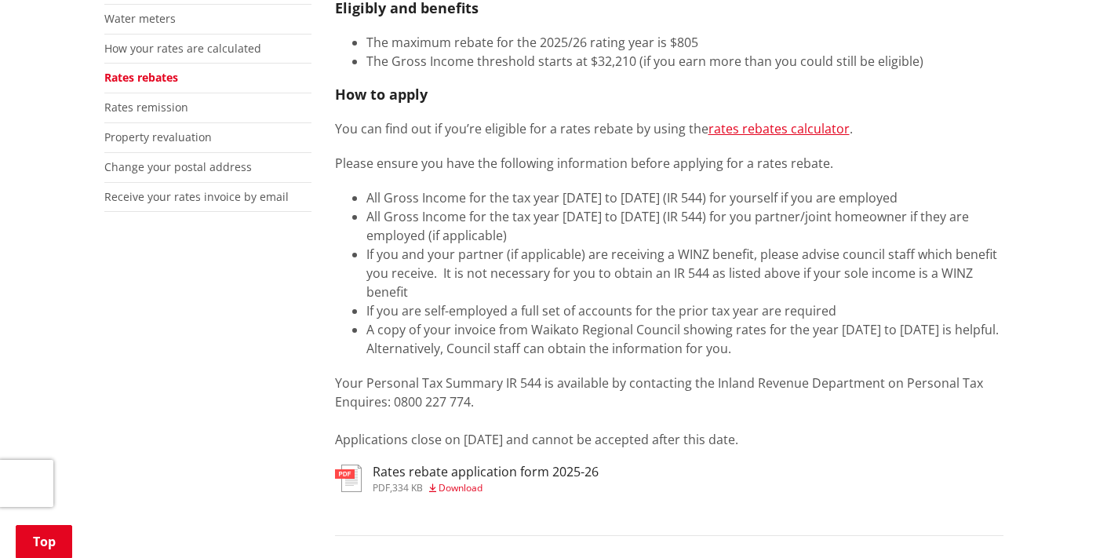
scroll to position [328, 0]
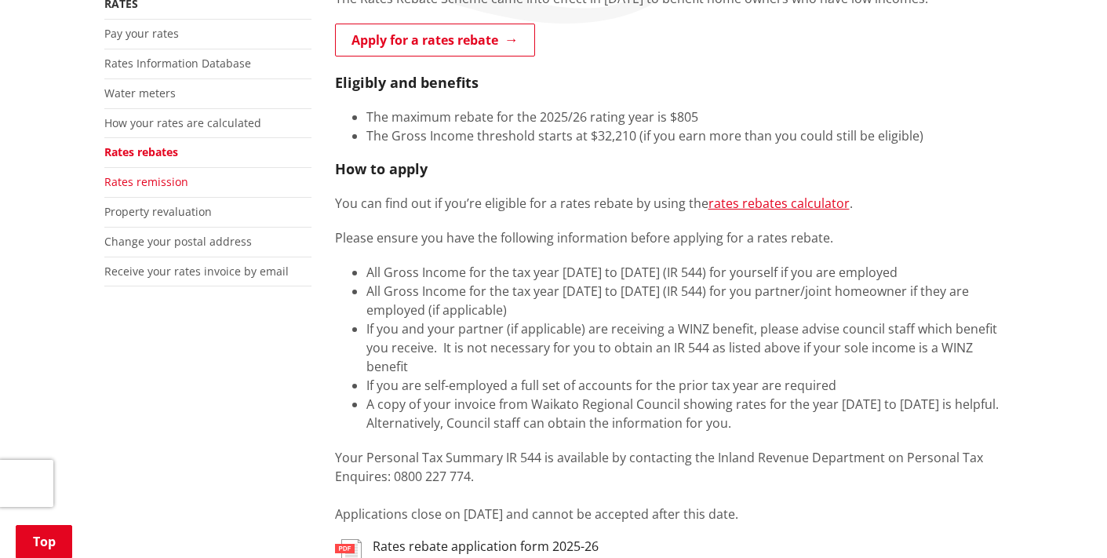
click at [113, 176] on link "Rates remission" at bounding box center [146, 181] width 84 height 15
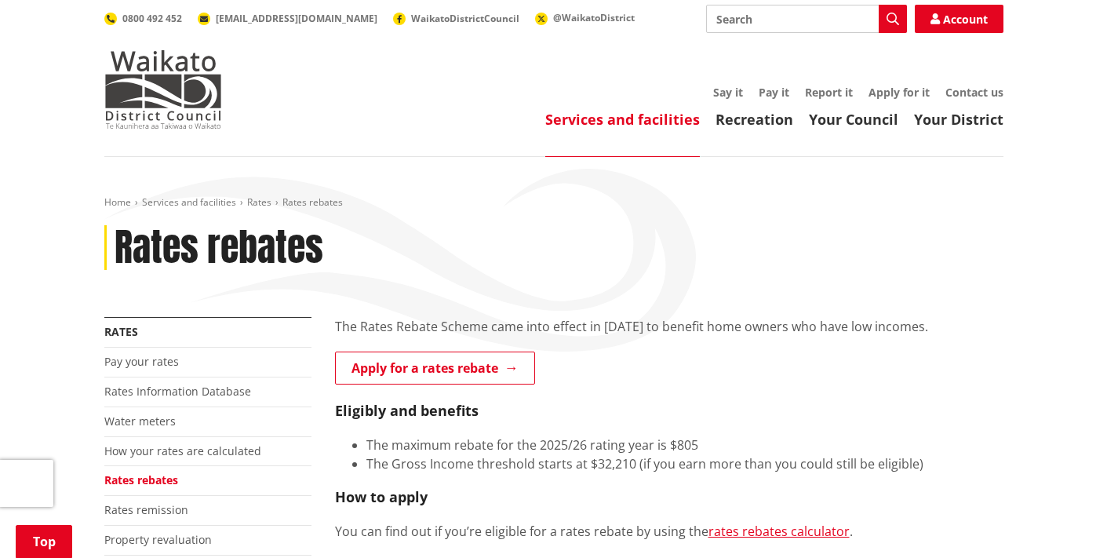
scroll to position [328, 0]
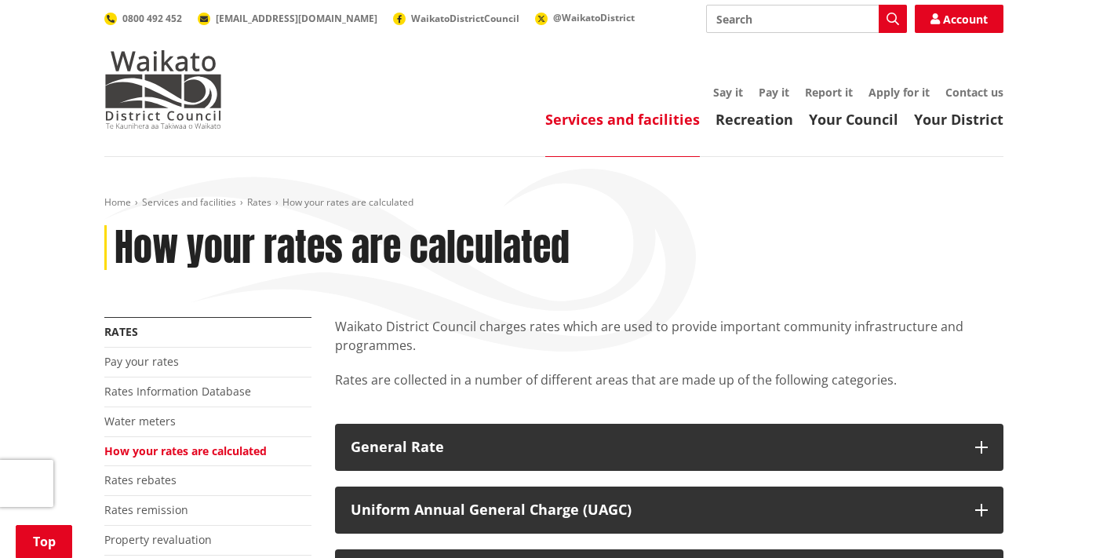
scroll to position [172, 0]
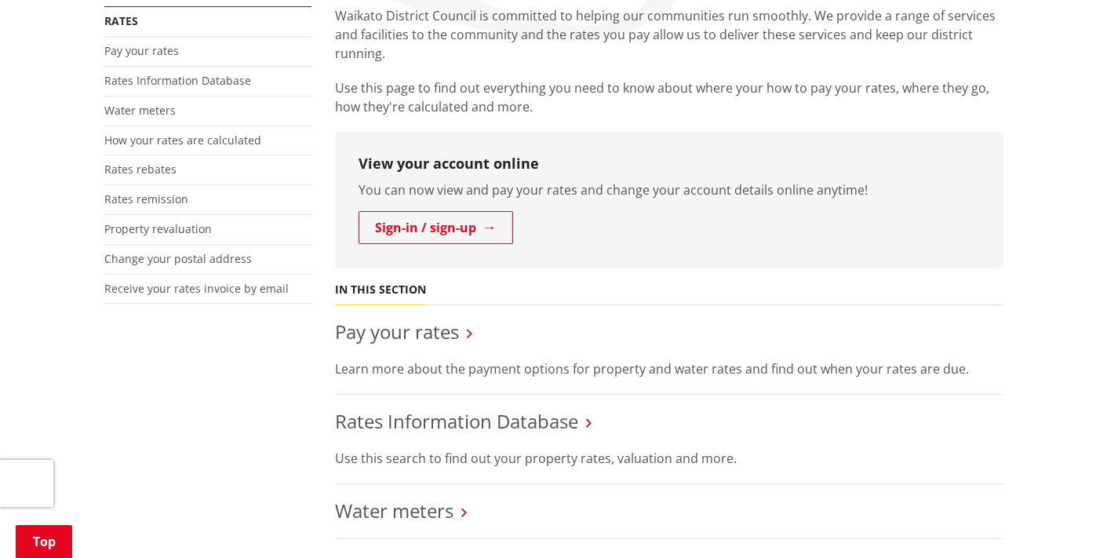
scroll to position [369, 0]
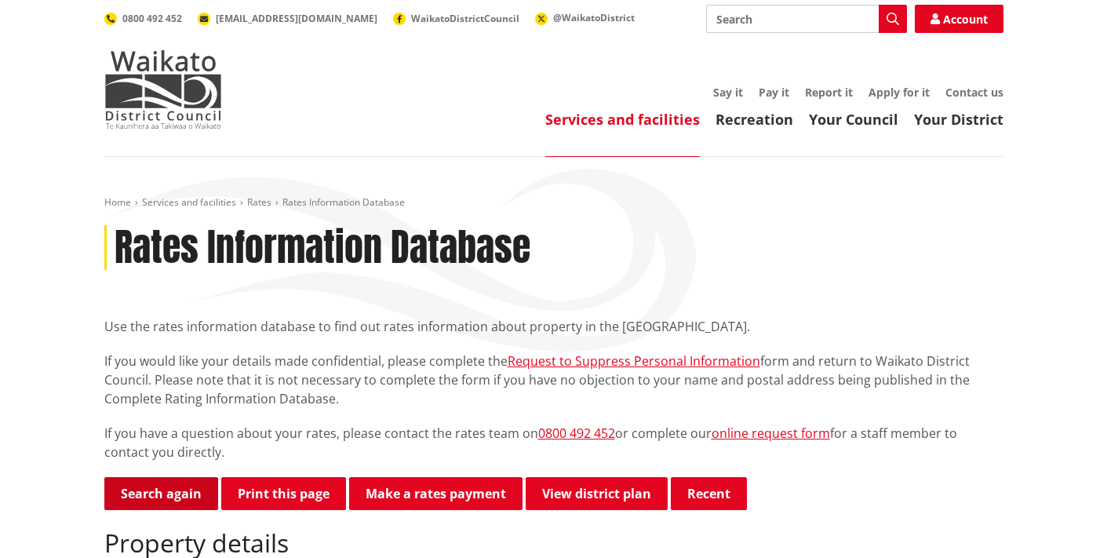
click at [140, 486] on link "Search again" at bounding box center [161, 493] width 114 height 33
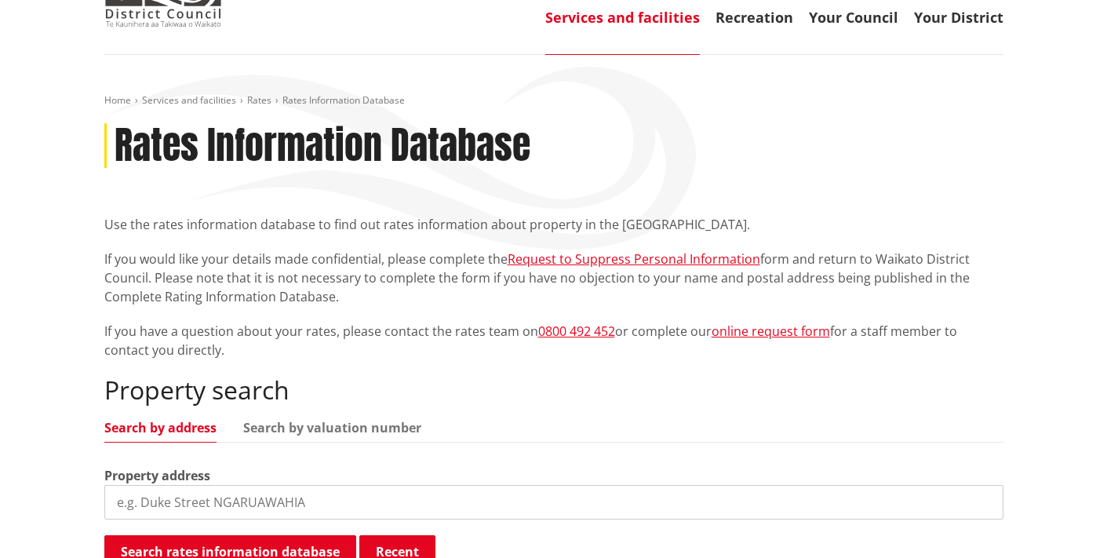
scroll to position [115, 0]
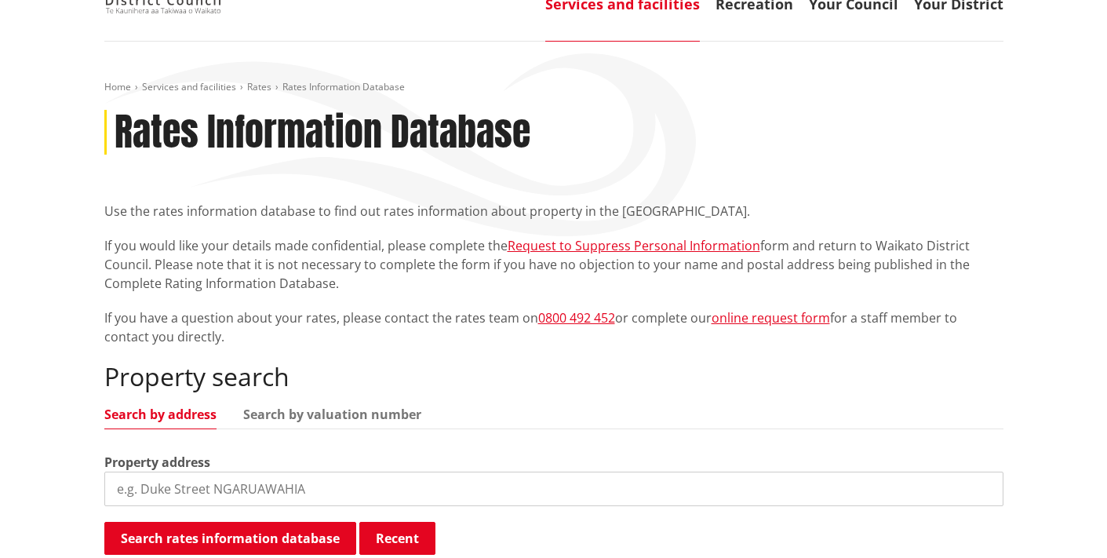
click at [146, 485] on input "search" at bounding box center [553, 488] width 899 height 35
type input "20 vinter"
click at [809, 12] on link "Your Council" at bounding box center [853, 4] width 89 height 19
click at [205, 492] on input "20 vinter" at bounding box center [553, 488] width 899 height 35
click at [204, 485] on input "20 vinter" at bounding box center [553, 488] width 899 height 35
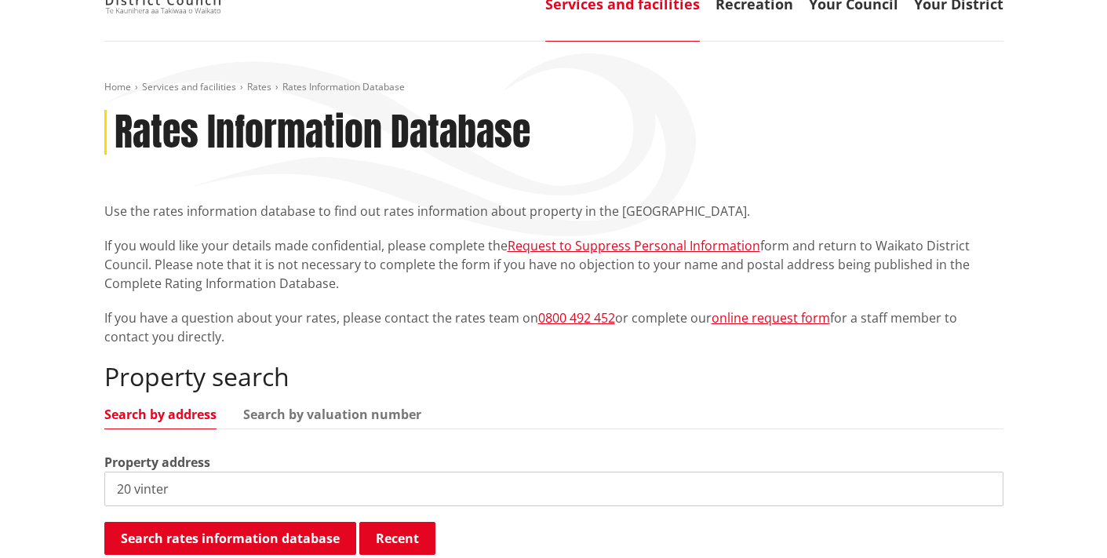
click at [204, 485] on input "20 vinter" at bounding box center [553, 488] width 899 height 35
click at [188, 486] on input "20 vinter" at bounding box center [553, 488] width 899 height 35
click at [174, 485] on input "20 vinter" at bounding box center [553, 488] width 899 height 35
click at [195, 496] on input "20 vinter" at bounding box center [553, 488] width 899 height 35
click at [187, 471] on input "20 vinter" at bounding box center [553, 488] width 899 height 35
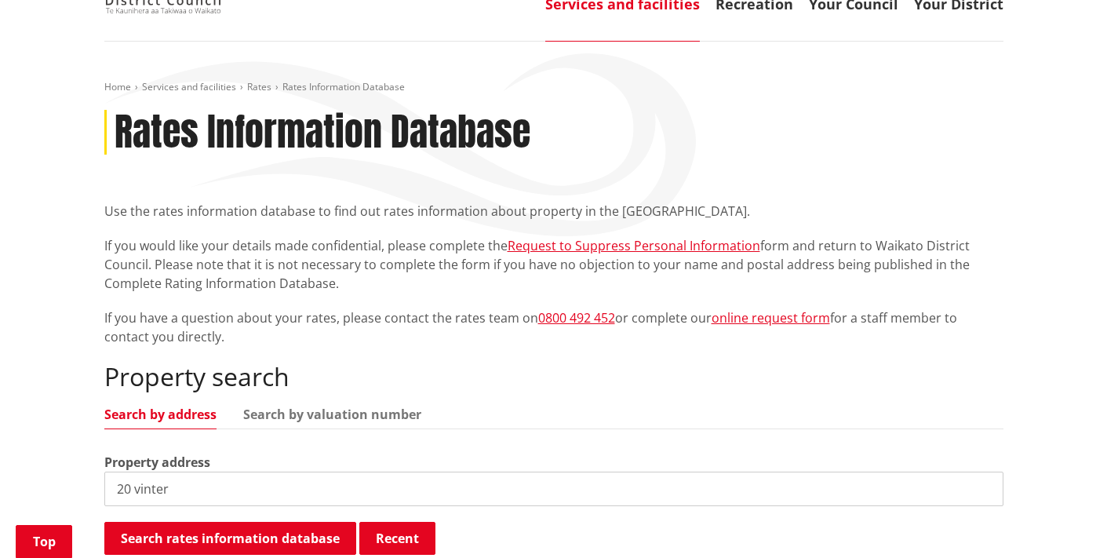
drag, startPoint x: 634, startPoint y: 442, endPoint x: 929, endPoint y: 442, distance: 295.7
click at [929, 522] on div "Search rates information database Recent Searching..." at bounding box center [553, 539] width 899 height 35
click at [976, 471] on input "20 vinter" at bounding box center [553, 488] width 899 height 35
click at [357, 471] on input "search" at bounding box center [553, 488] width 899 height 35
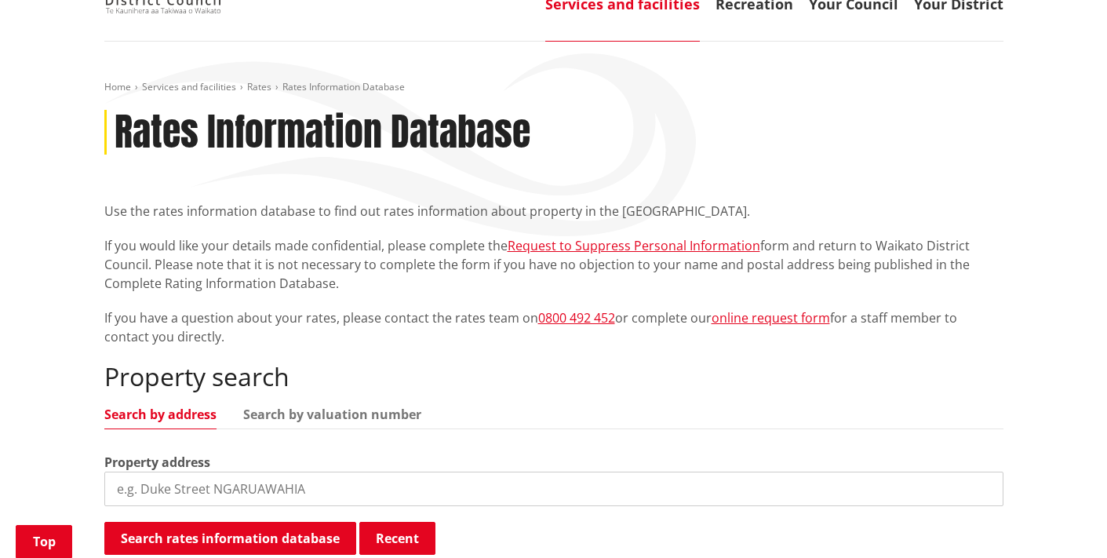
click at [324, 471] on input "search" at bounding box center [553, 488] width 899 height 35
type input "20 old vintners close te kauwhata"
click at [224, 522] on button "Search rates information database" at bounding box center [230, 538] width 252 height 33
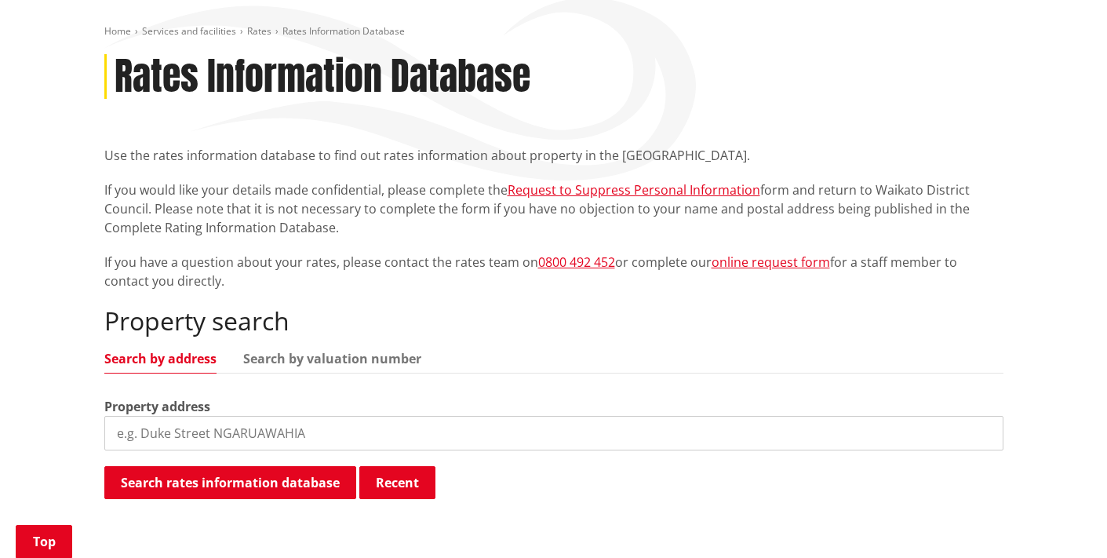
scroll to position [173, 0]
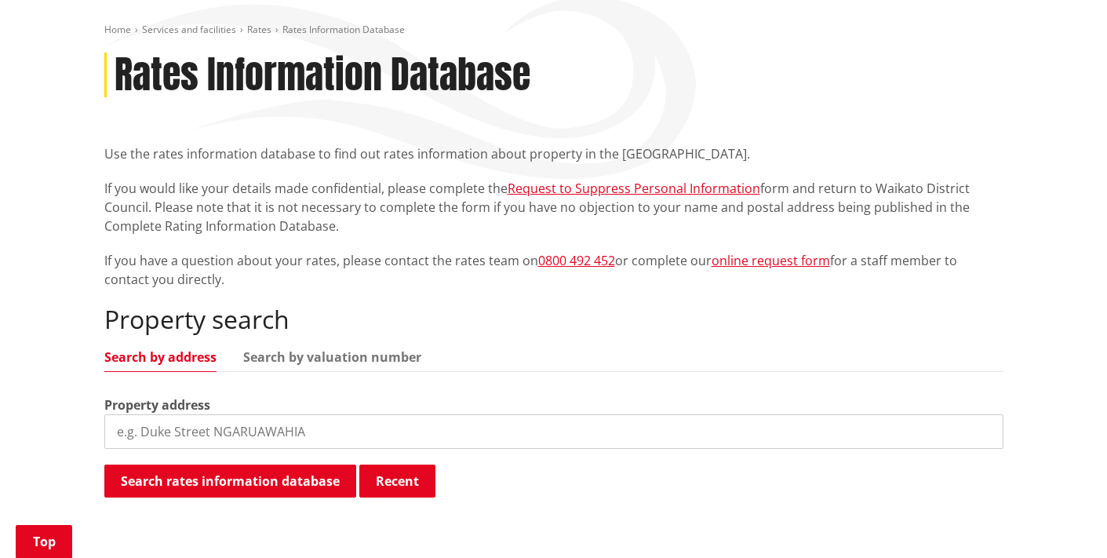
click at [245, 423] on input "search" at bounding box center [553, 431] width 899 height 35
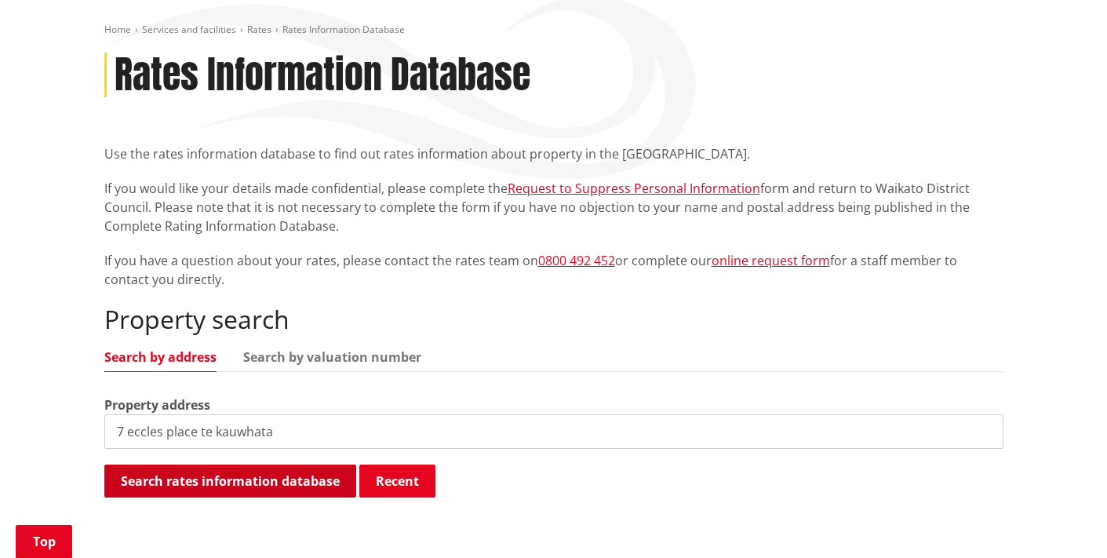
click at [255, 476] on button "Search rates information database" at bounding box center [230, 480] width 252 height 33
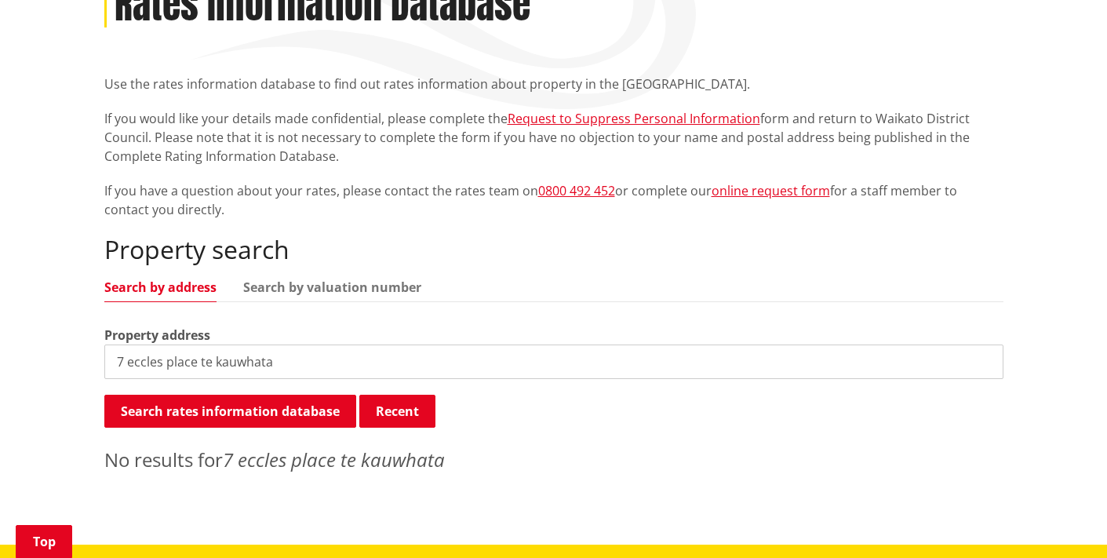
scroll to position [249, 0]
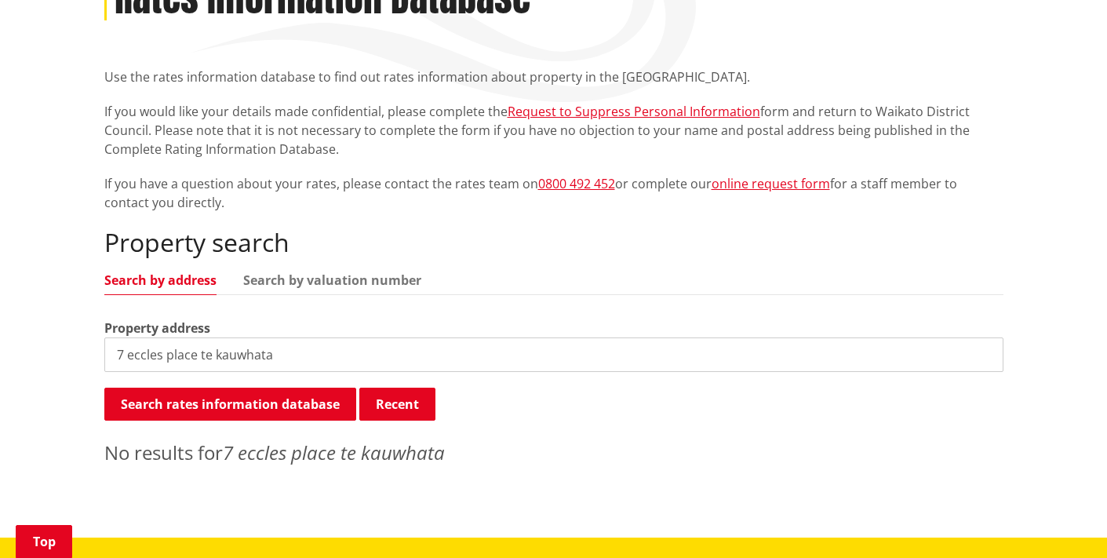
drag, startPoint x: 198, startPoint y: 354, endPoint x: 165, endPoint y: 353, distance: 33.8
click at [165, 353] on input "7 eccles place te kauwhata" at bounding box center [553, 354] width 899 height 35
type input "7 eccles avenue te kauwhata"
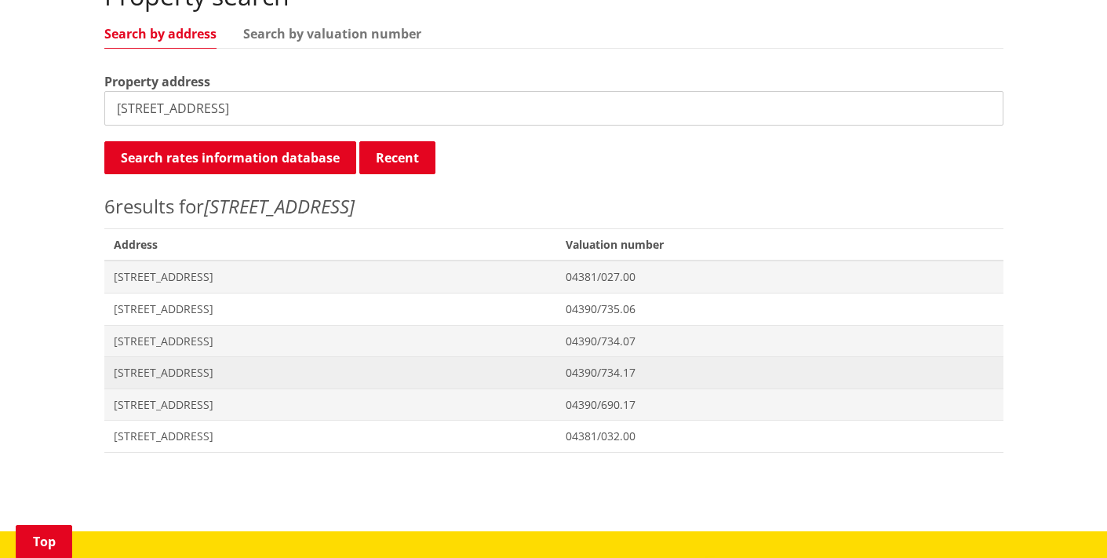
scroll to position [500, 0]
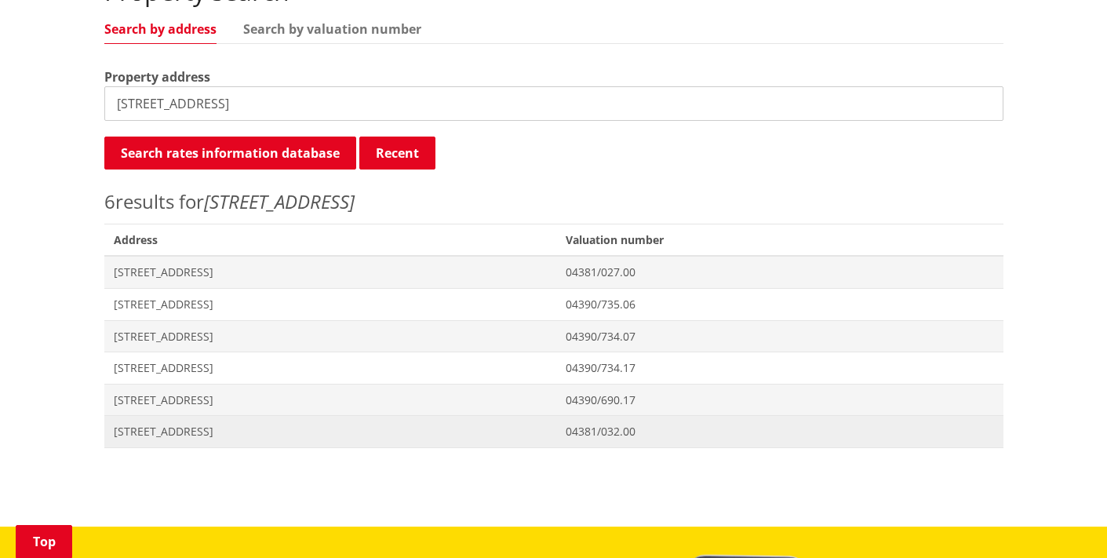
click at [210, 429] on span "[STREET_ADDRESS]" at bounding box center [331, 431] width 434 height 16
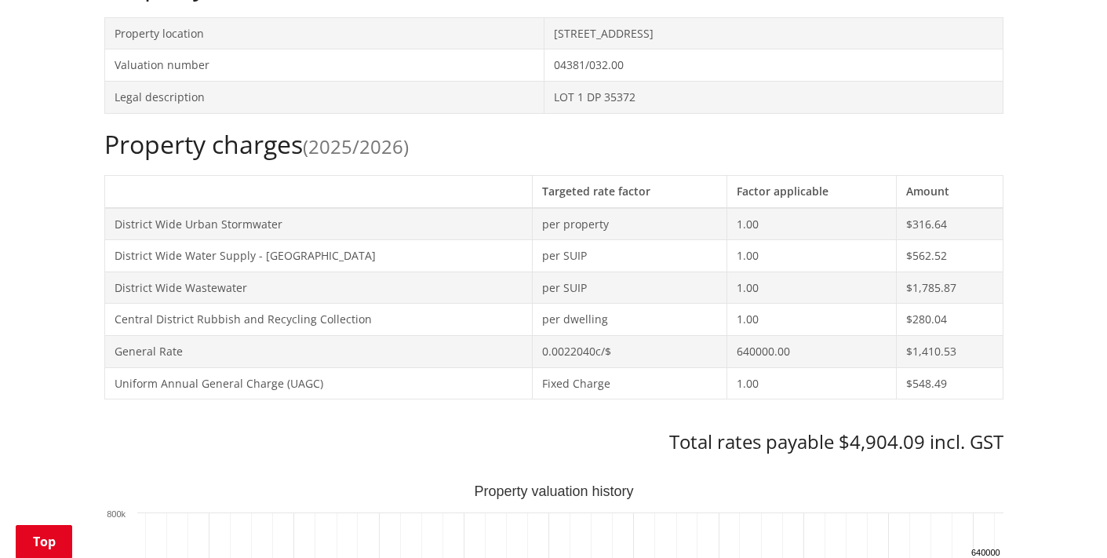
scroll to position [552, 0]
